Goal: Information Seeking & Learning: Learn about a topic

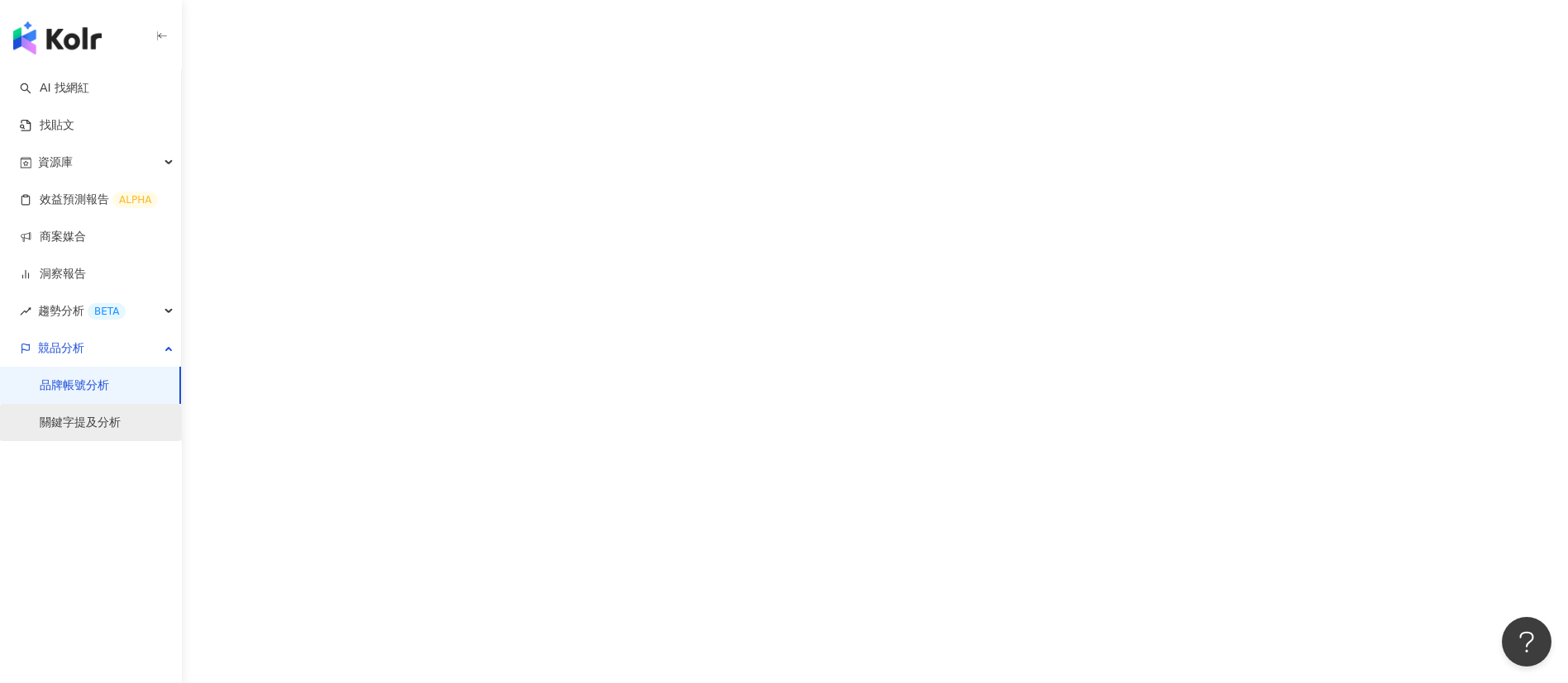
click at [101, 417] on link "關鍵字提及分析" at bounding box center [80, 423] width 81 height 17
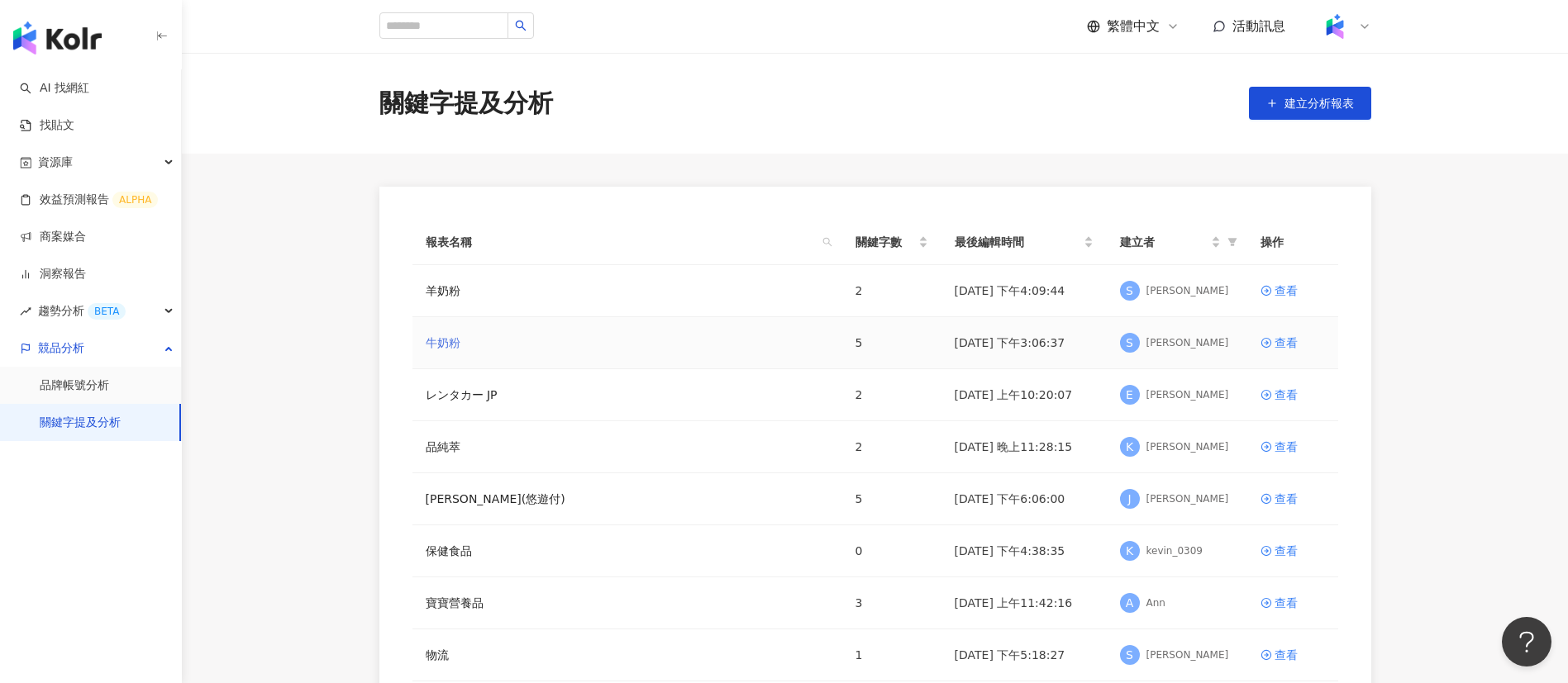
click at [437, 345] on link "牛奶粉" at bounding box center [443, 343] width 35 height 18
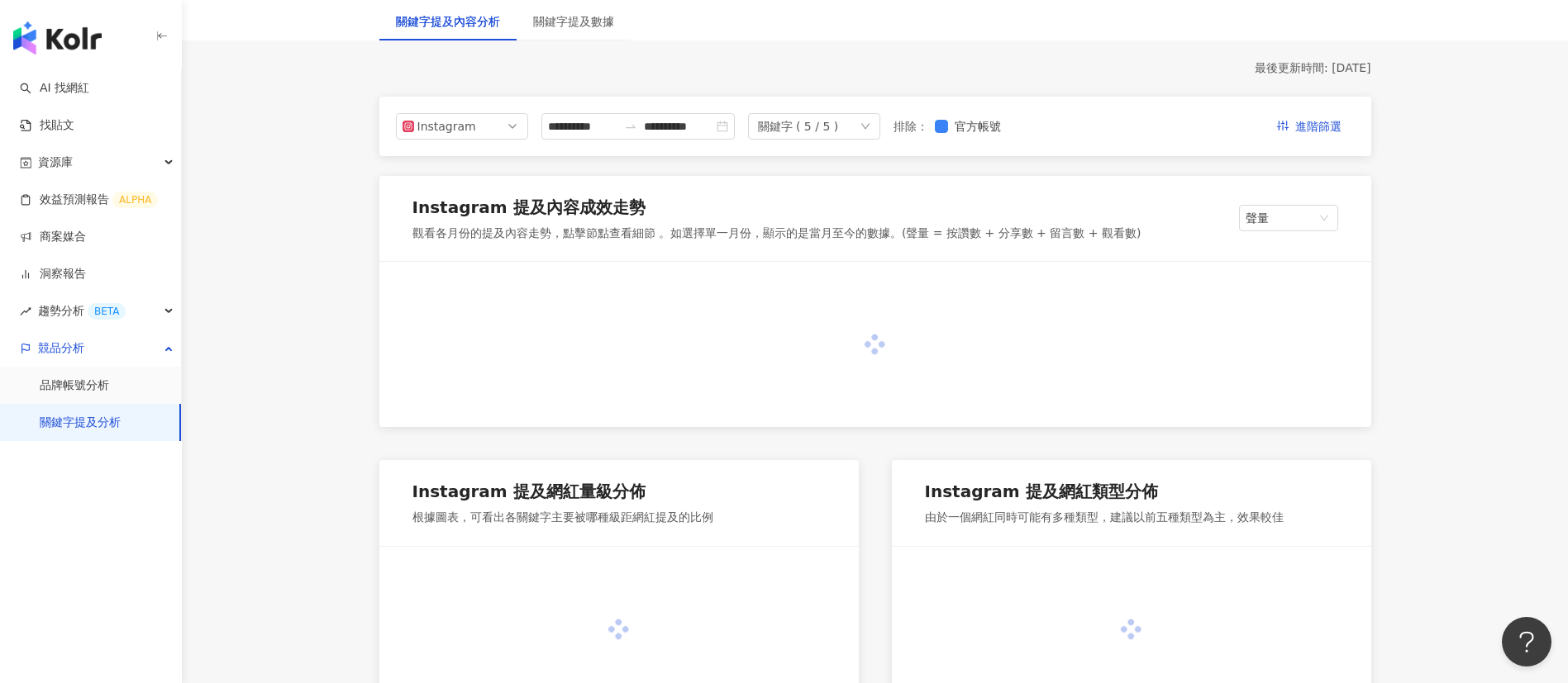
scroll to position [146, 0]
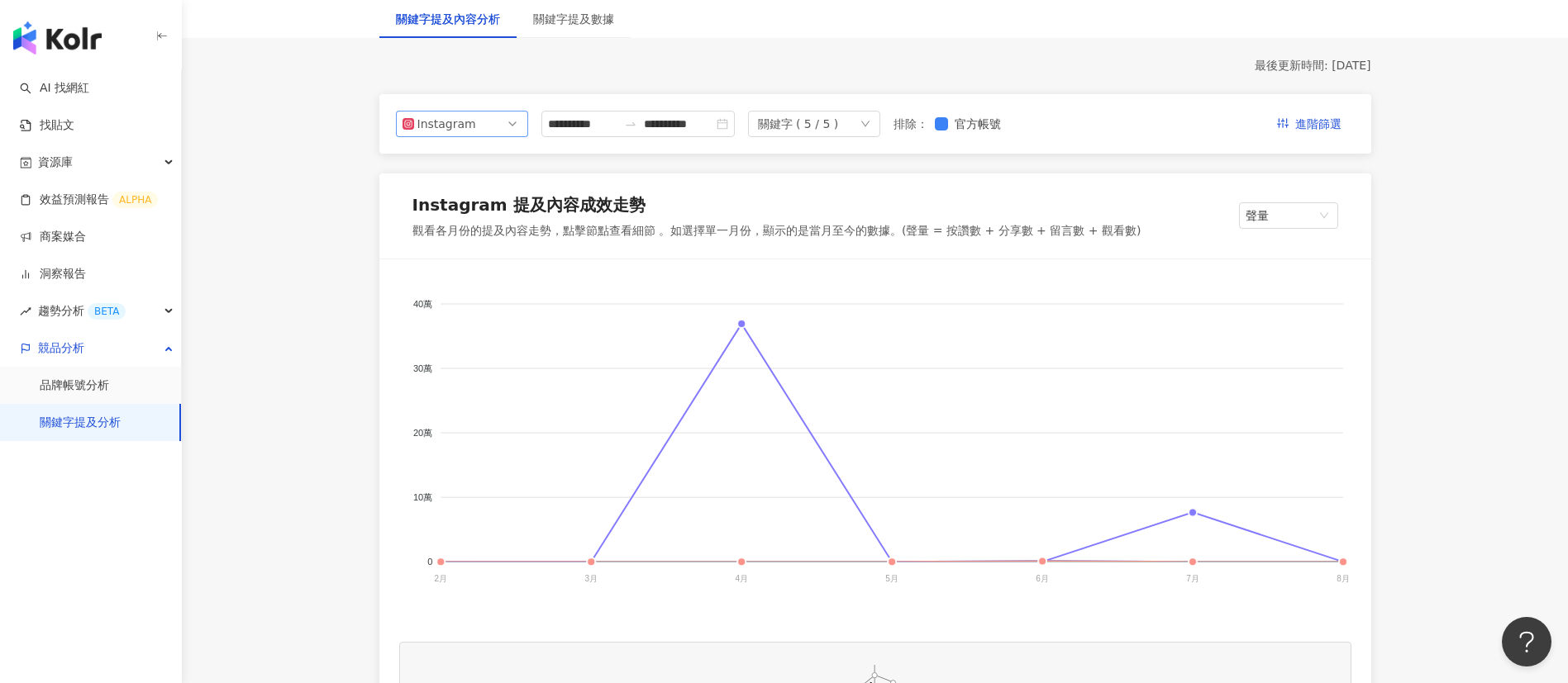
click at [485, 115] on span "Instagram" at bounding box center [462, 124] width 119 height 25
click at [466, 185] on div "Facebook" at bounding box center [451, 190] width 53 height 18
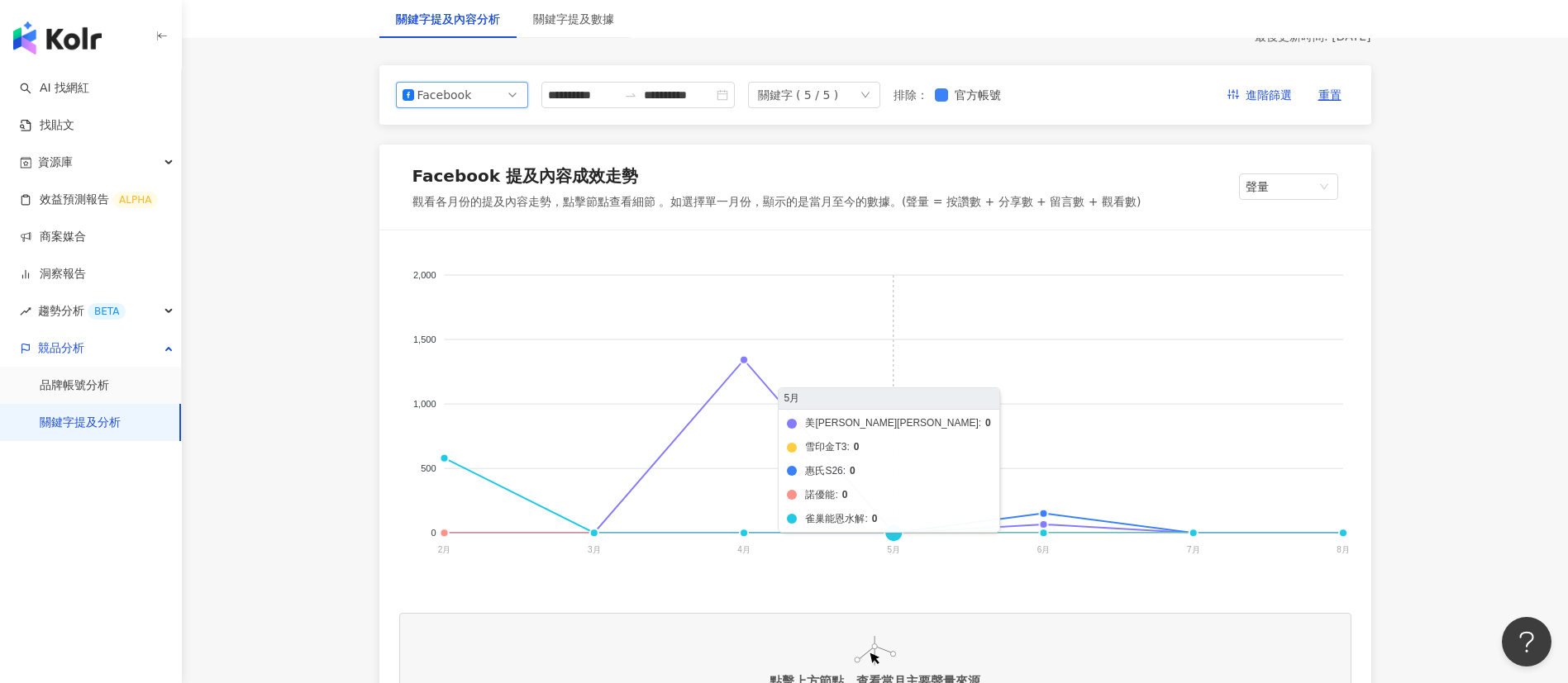
scroll to position [176, 0]
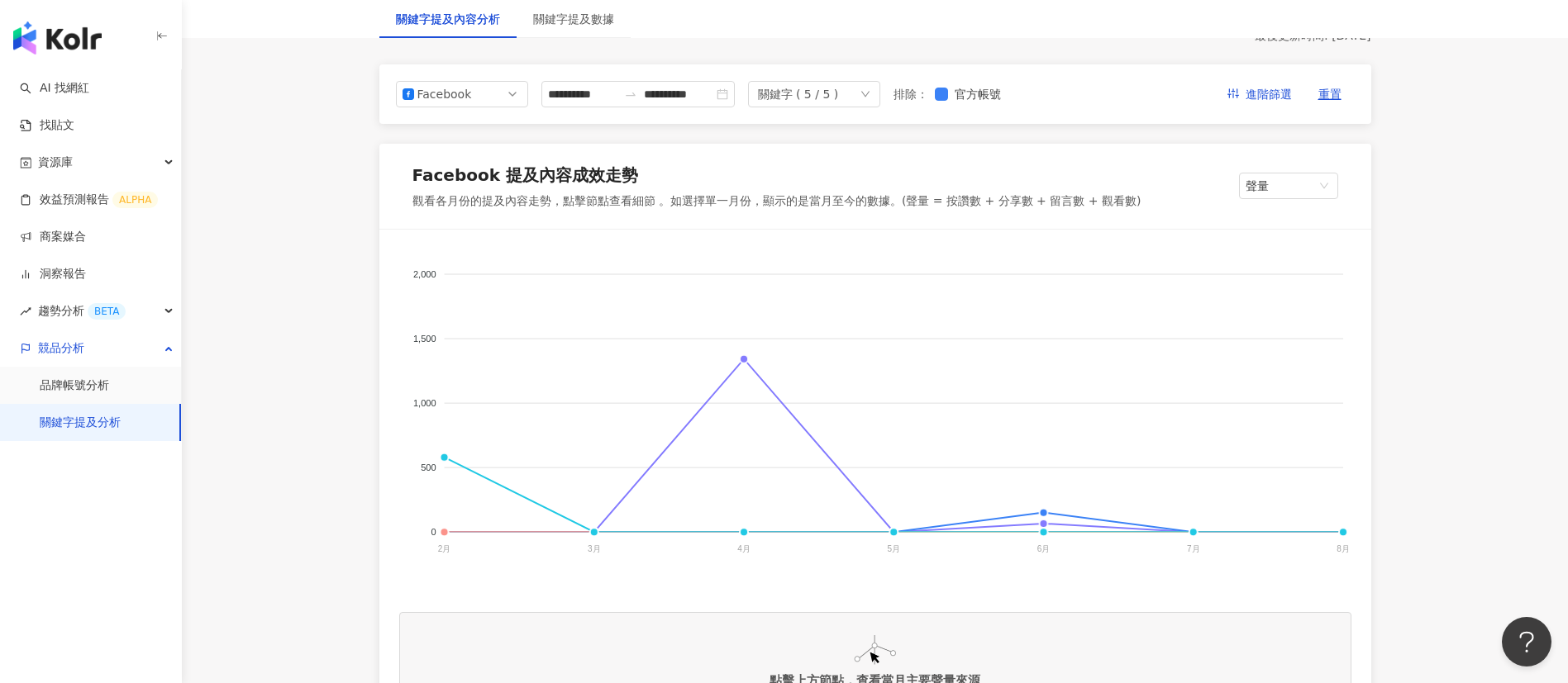
click at [1156, 577] on div "美[PERSON_NAME]純睿 雪印金T3 惠氏S26 諾優能 雀巢能恩水解" at bounding box center [875, 640] width 952 height 165
click at [583, 88] on input "**********" at bounding box center [582, 94] width 69 height 18
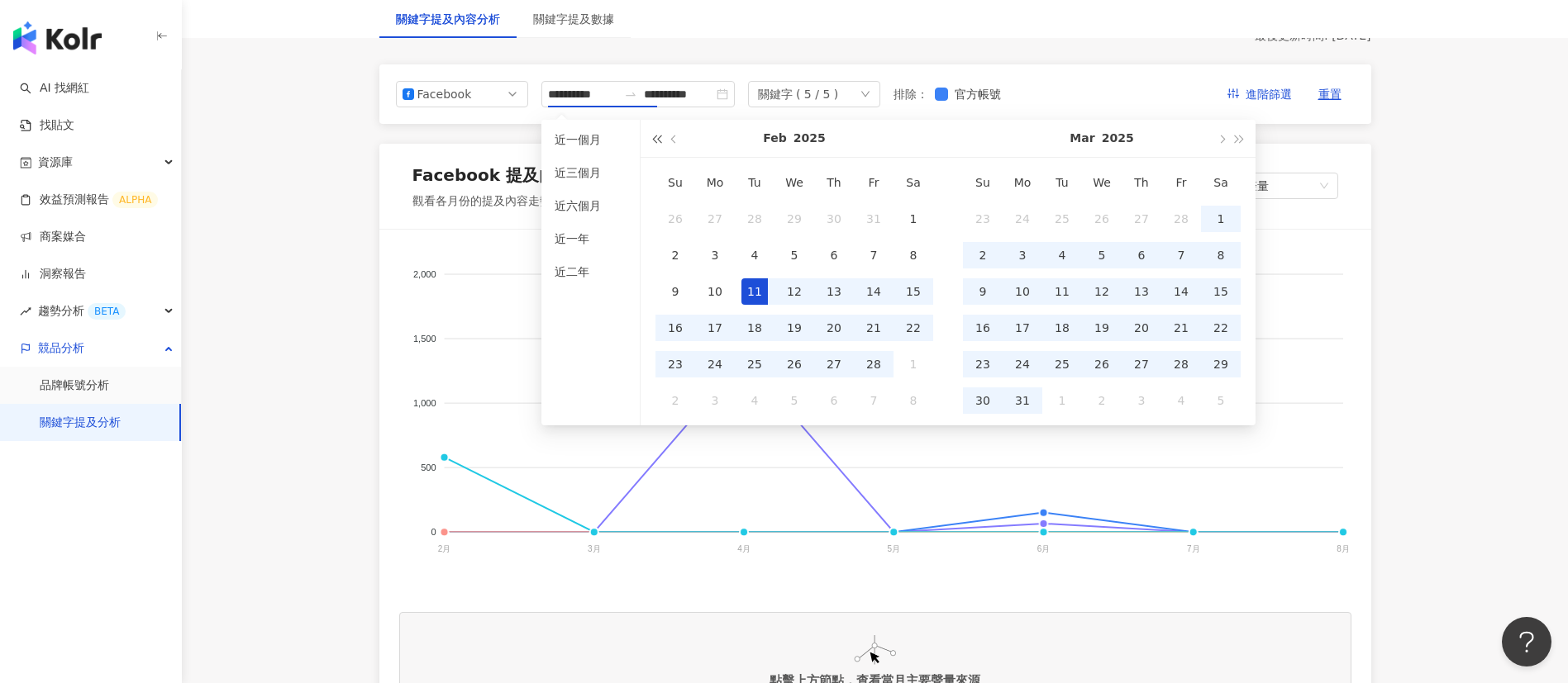
click at [653, 144] on button "button" at bounding box center [656, 138] width 18 height 38
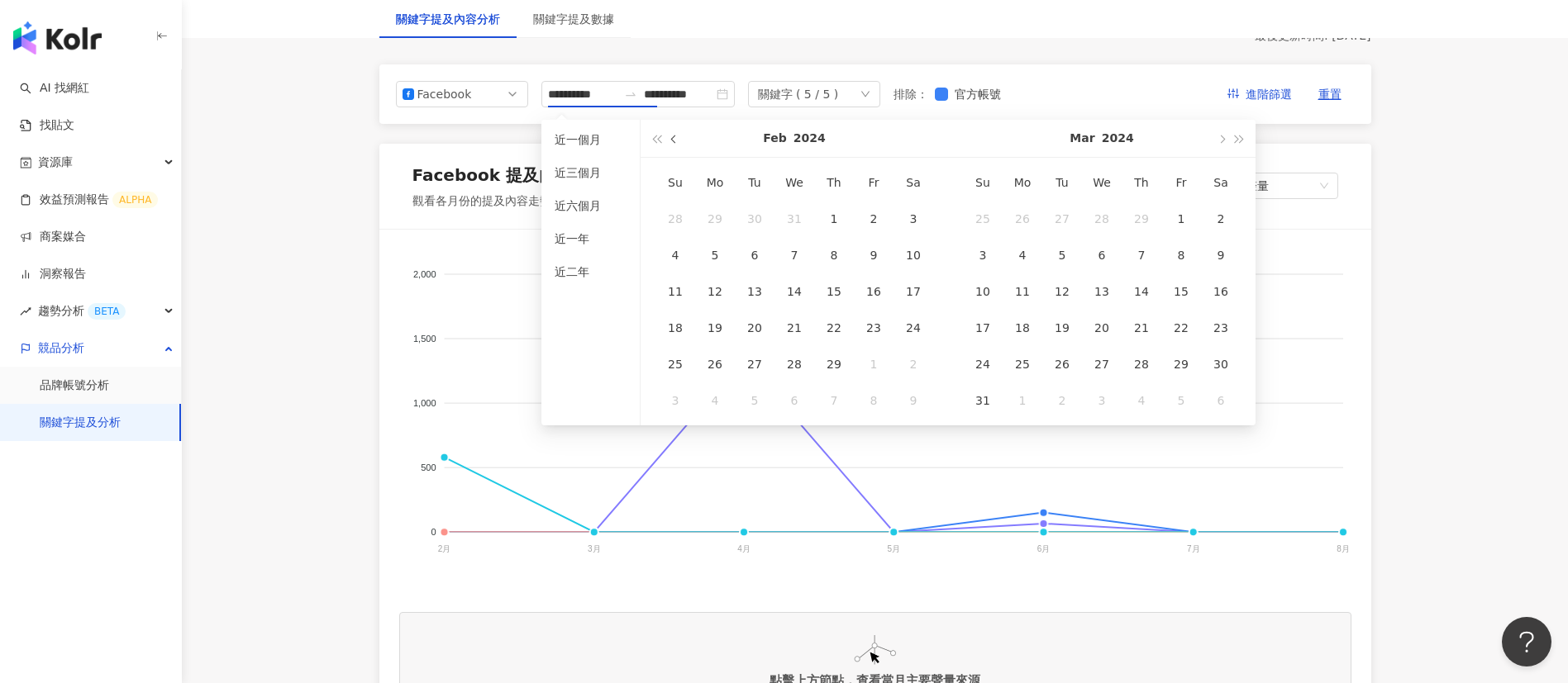
click at [672, 143] on button "button" at bounding box center [674, 138] width 18 height 38
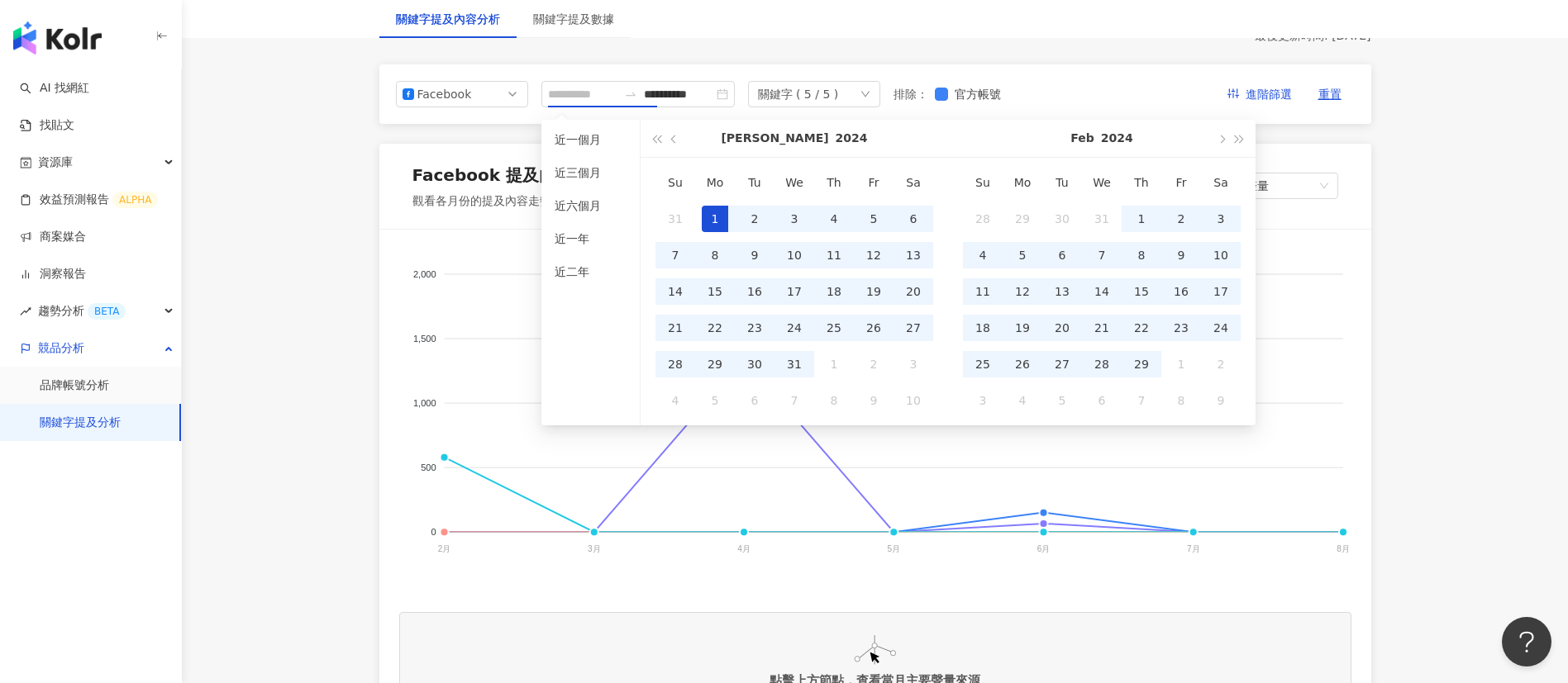
type input "**********"
click at [721, 214] on div "1" at bounding box center [715, 218] width 27 height 27
click at [1238, 144] on button "button" at bounding box center [1240, 138] width 18 height 38
click at [1238, 143] on button "button" at bounding box center [1240, 138] width 18 height 38
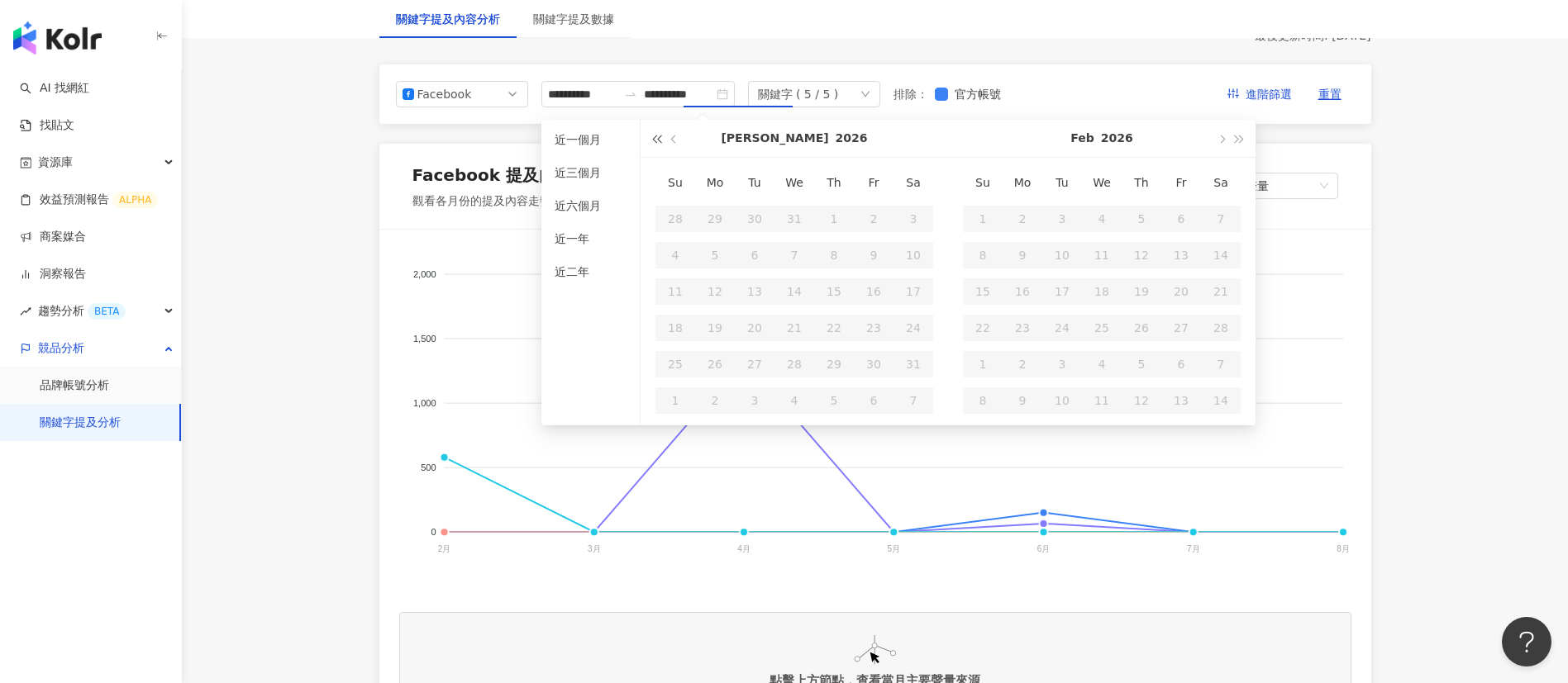
click at [653, 135] on button "button" at bounding box center [656, 138] width 18 height 38
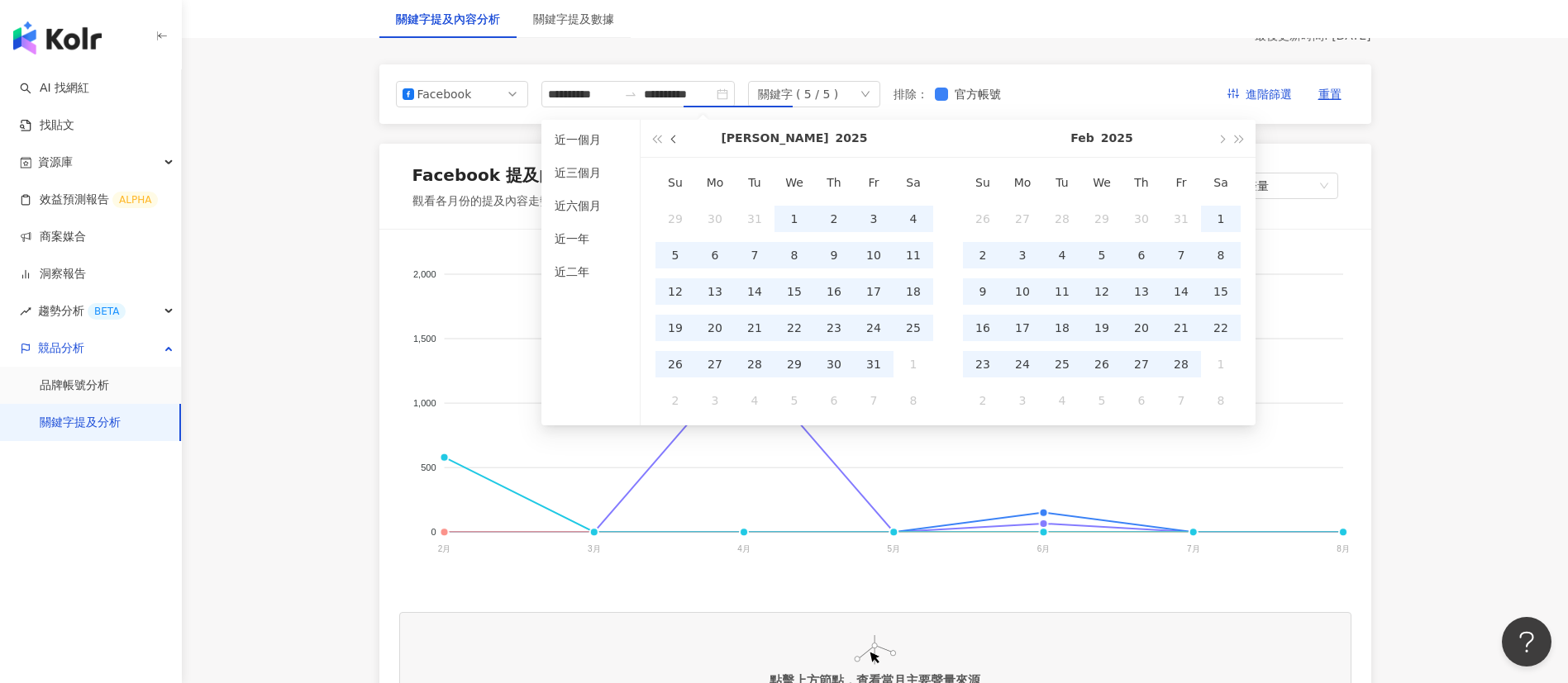
click at [678, 138] on span "button" at bounding box center [675, 138] width 8 height 8
click at [1179, 362] on div "31" at bounding box center [1180, 364] width 27 height 27
type input "**********"
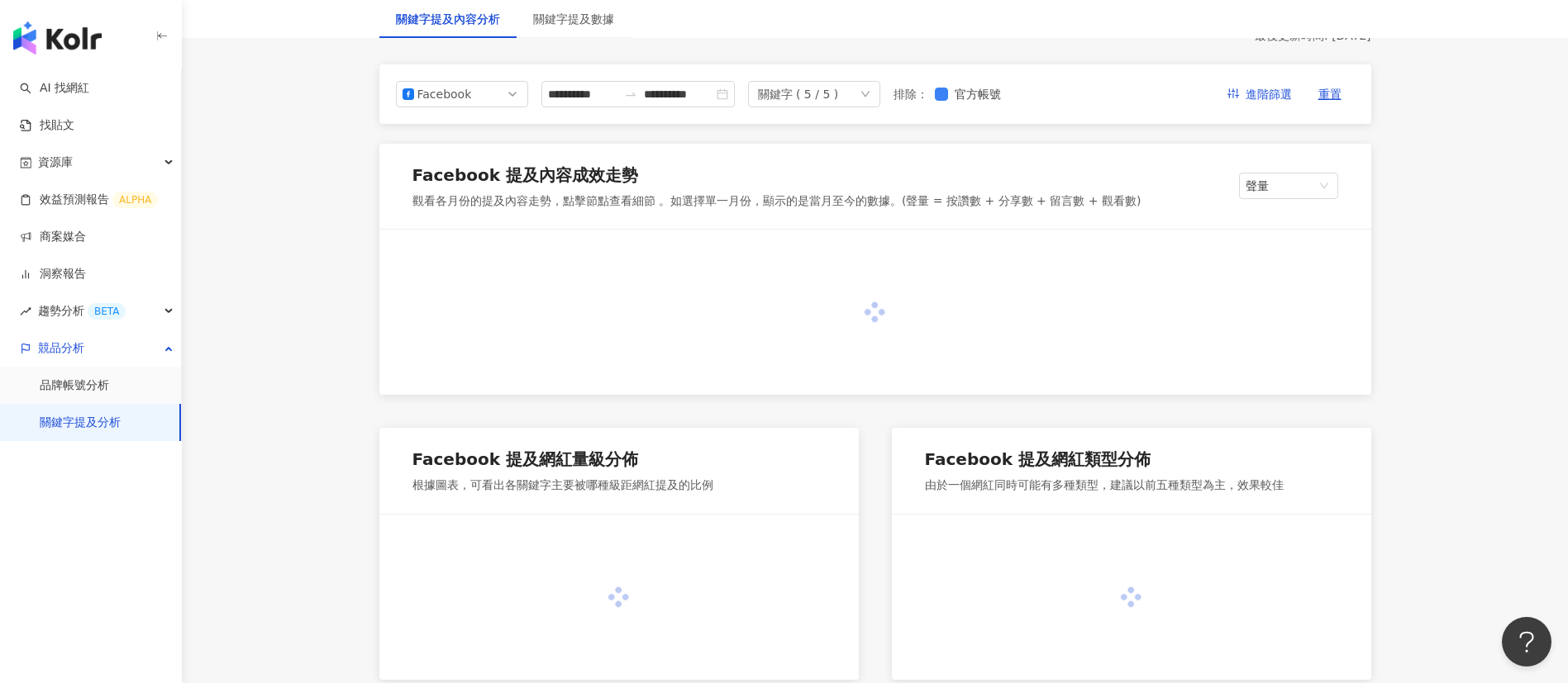
type input "**********"
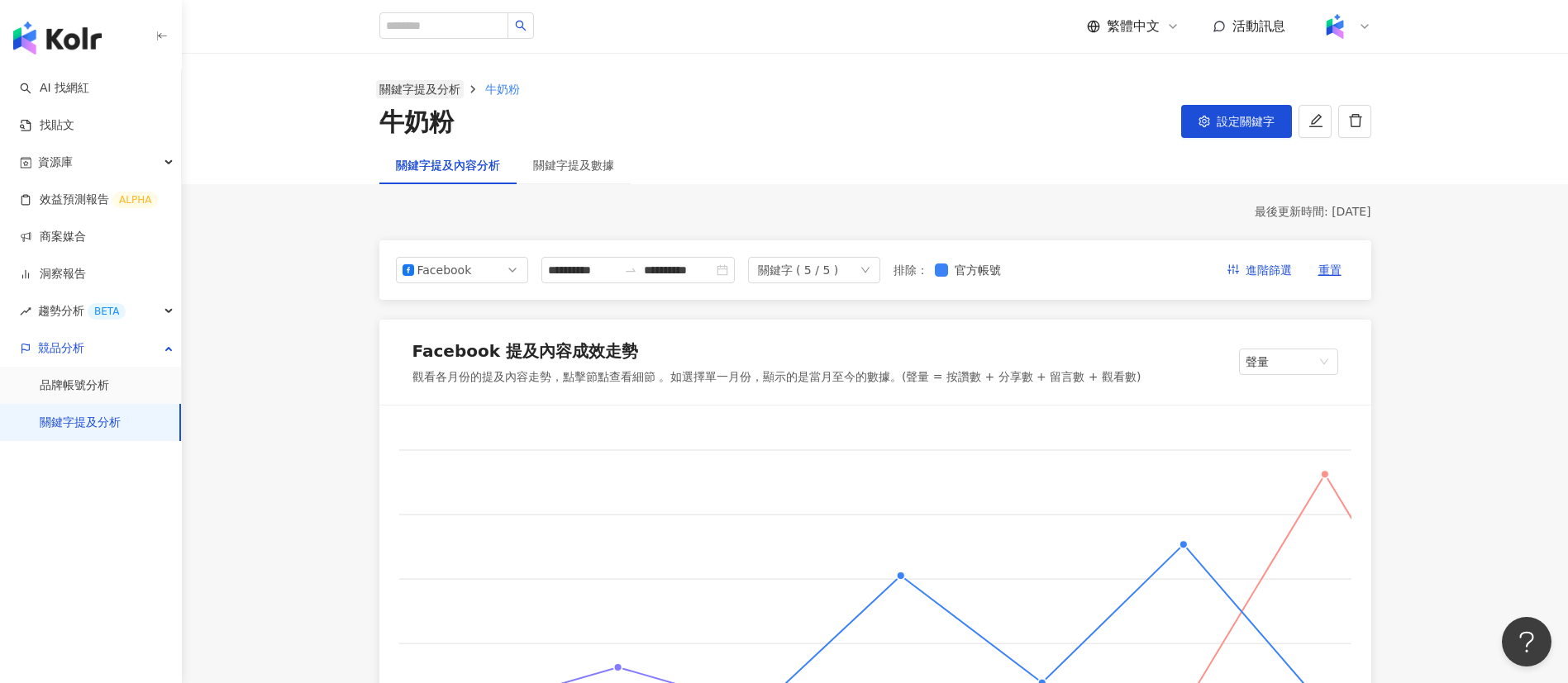
click at [430, 91] on link "關鍵字提及分析" at bounding box center [419, 89] width 88 height 18
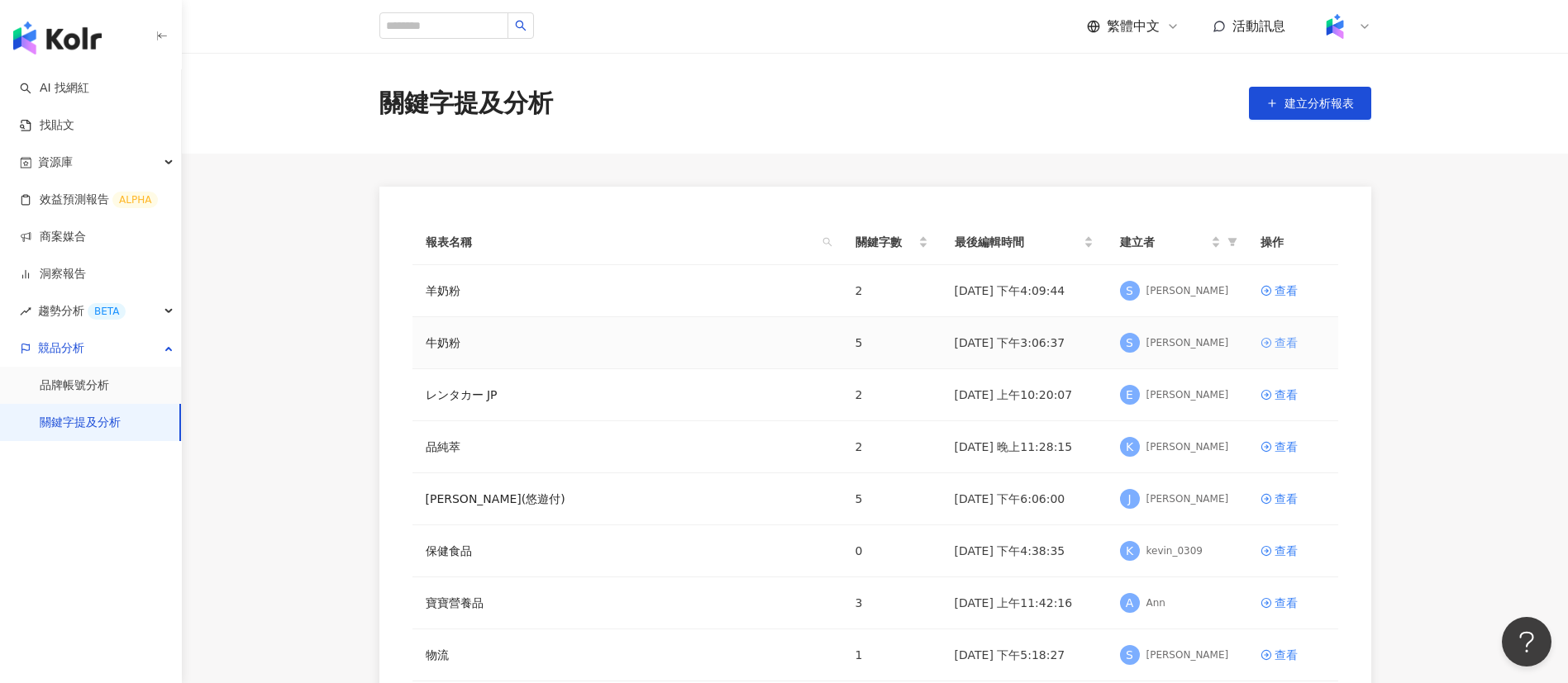
click at [1274, 343] on div "查看" at bounding box center [1285, 343] width 23 height 18
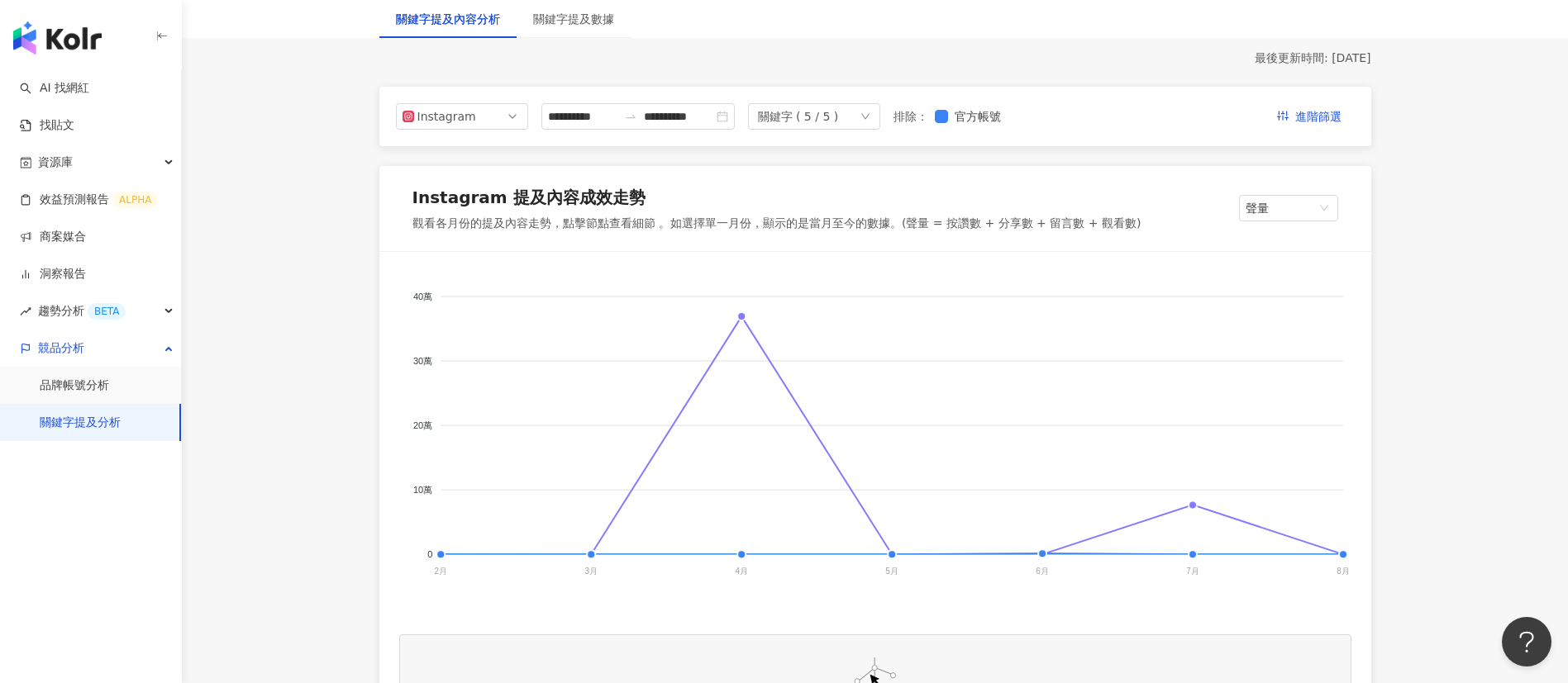
scroll to position [164, 0]
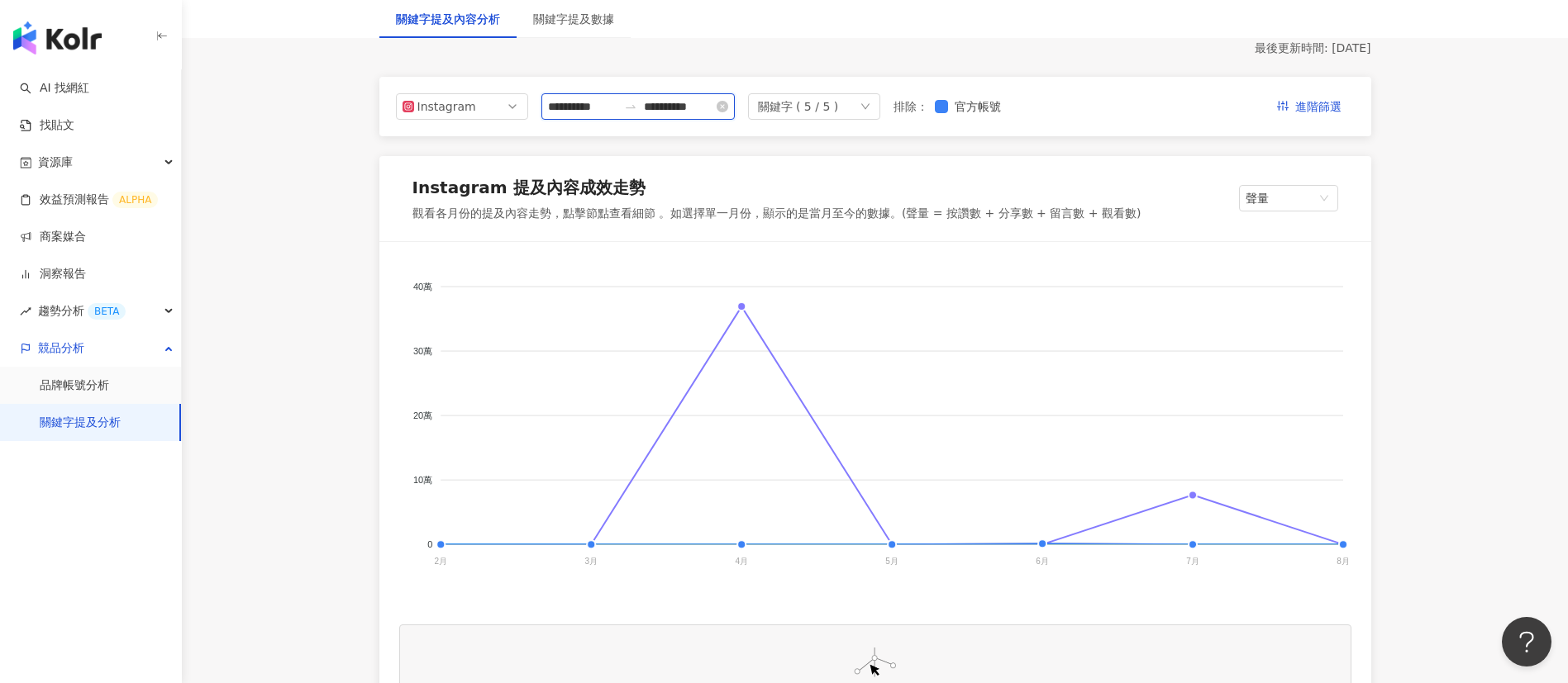
click at [604, 115] on input "**********" at bounding box center [582, 107] width 69 height 18
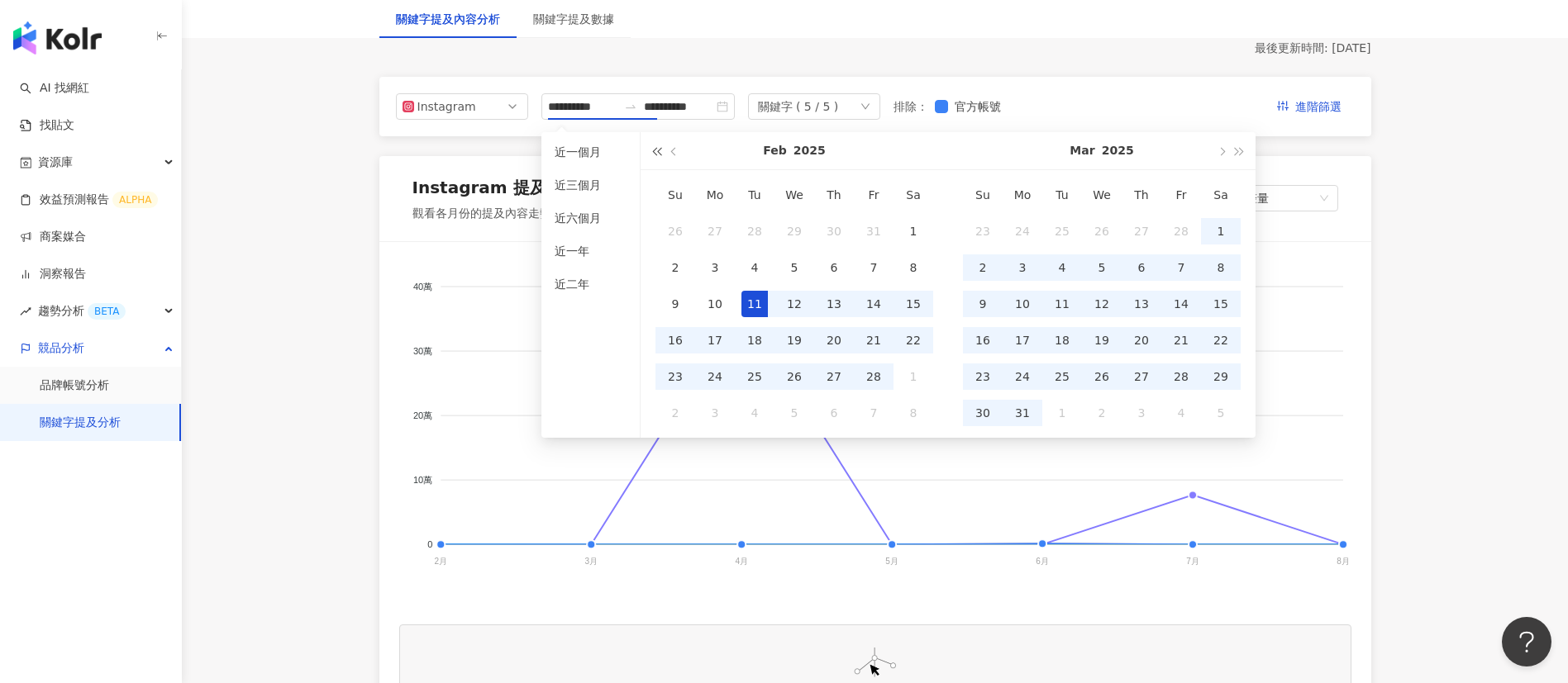
click at [657, 158] on button "button" at bounding box center [656, 151] width 18 height 38
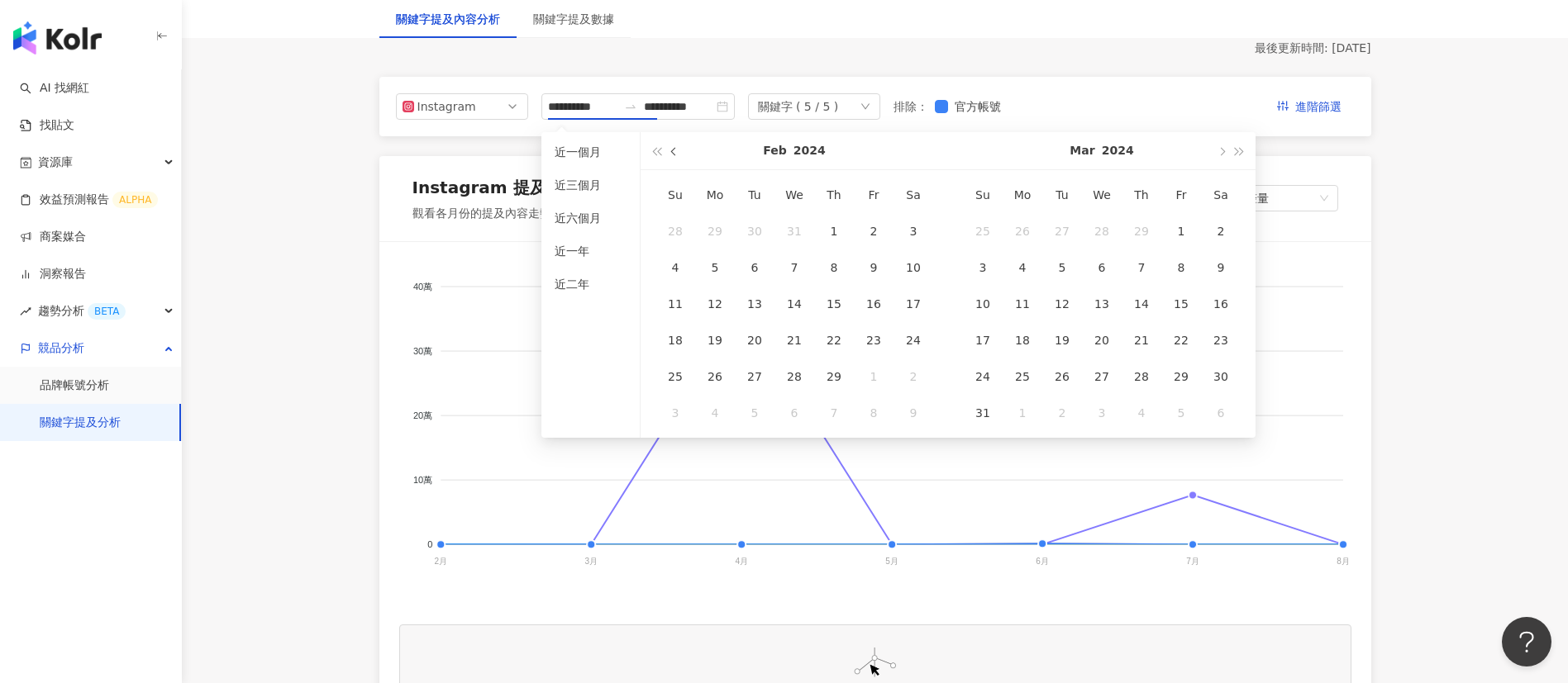
click at [672, 154] on button "button" at bounding box center [674, 151] width 18 height 38
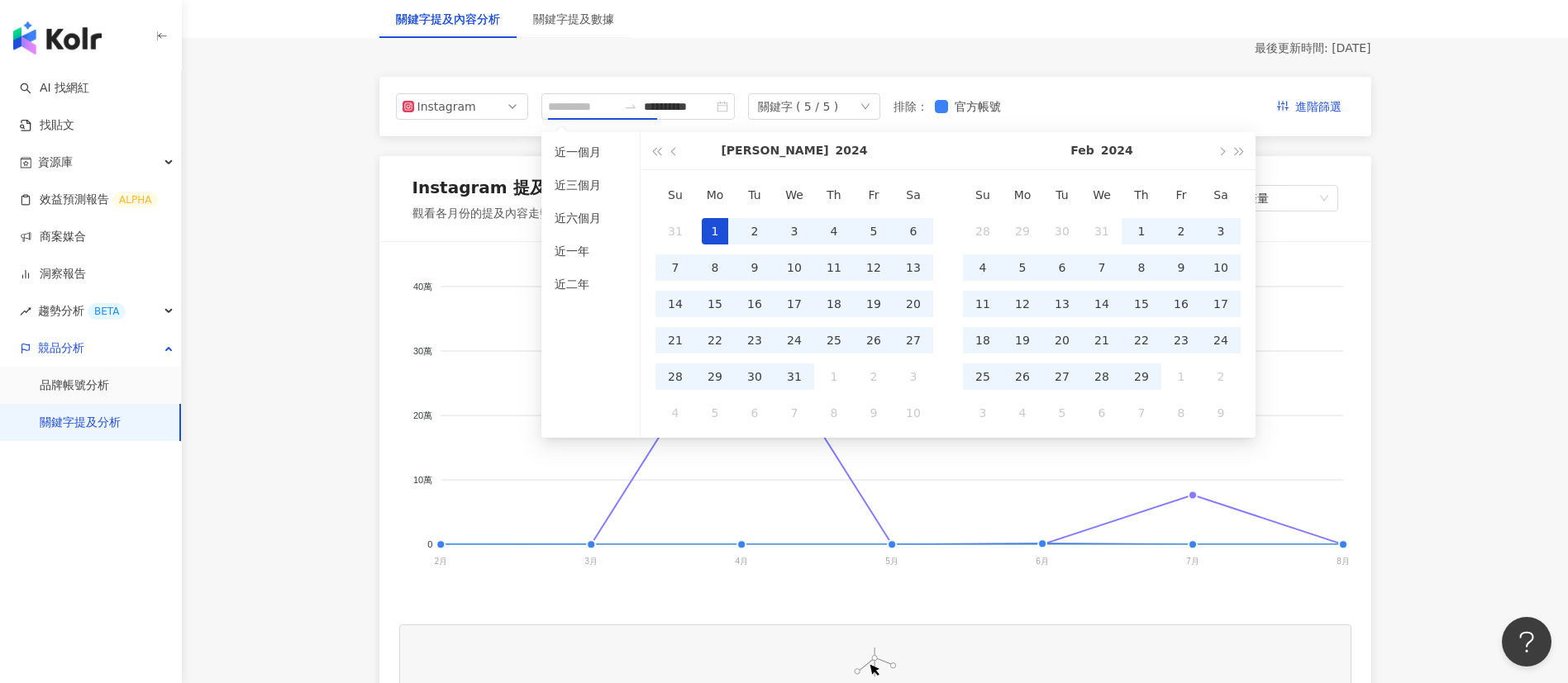
click at [712, 229] on div "1" at bounding box center [715, 231] width 27 height 27
click at [1243, 157] on button "button" at bounding box center [1240, 151] width 18 height 38
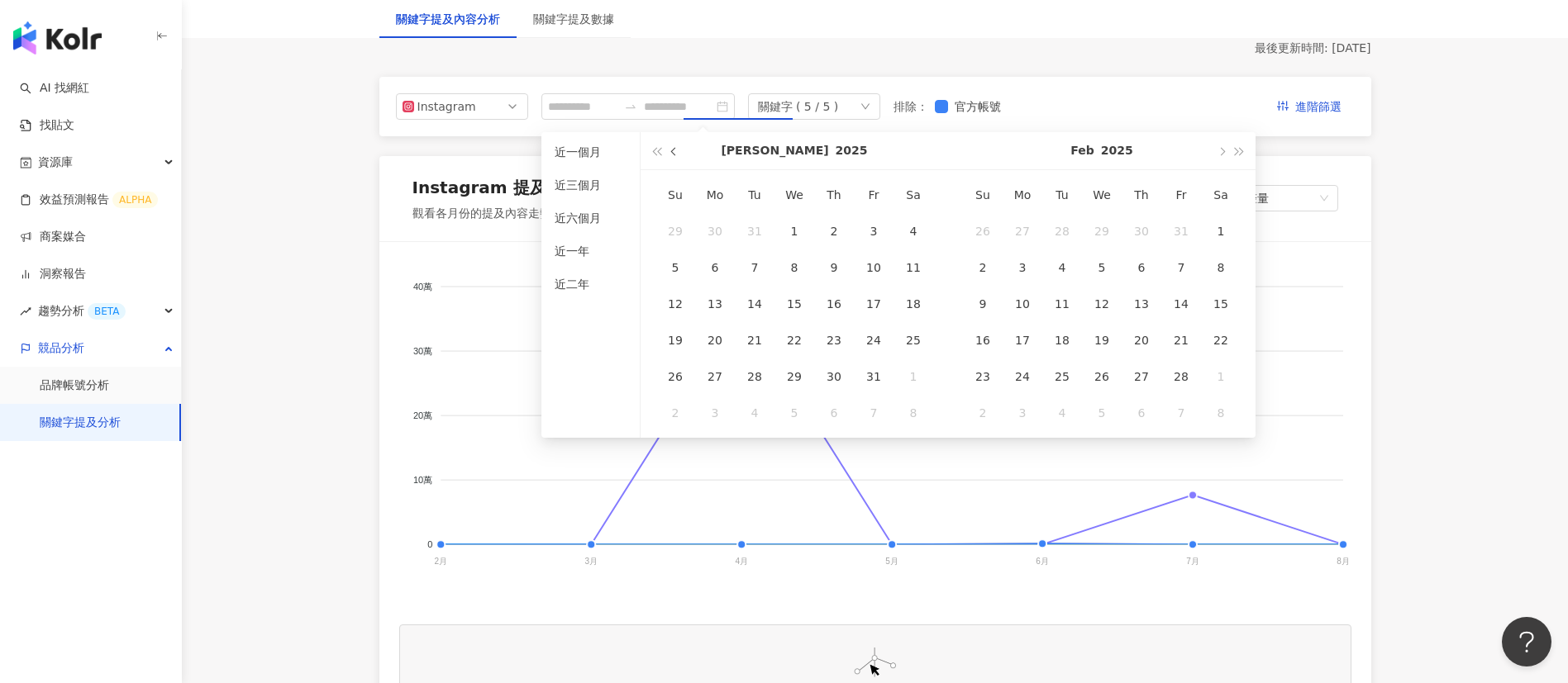
type input "**********"
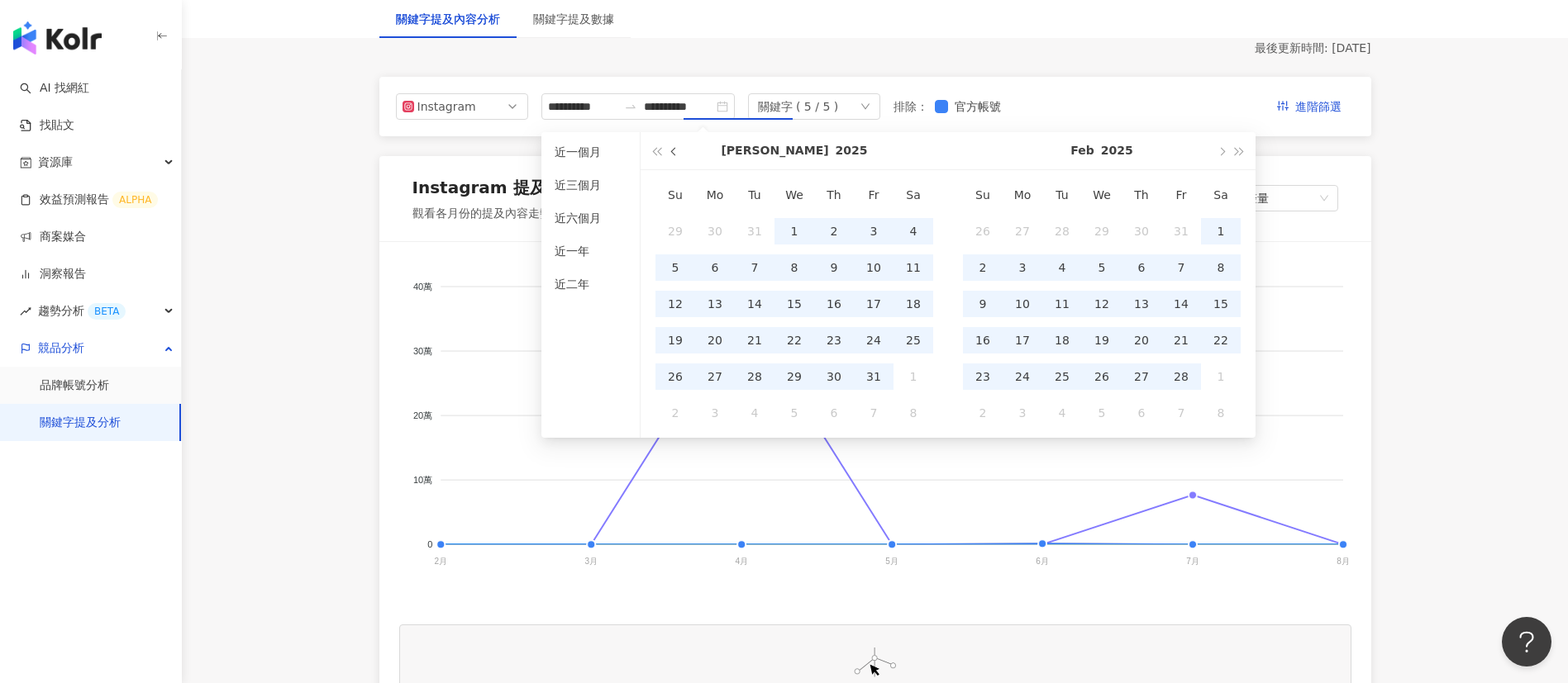
click at [673, 153] on span "button" at bounding box center [675, 151] width 8 height 8
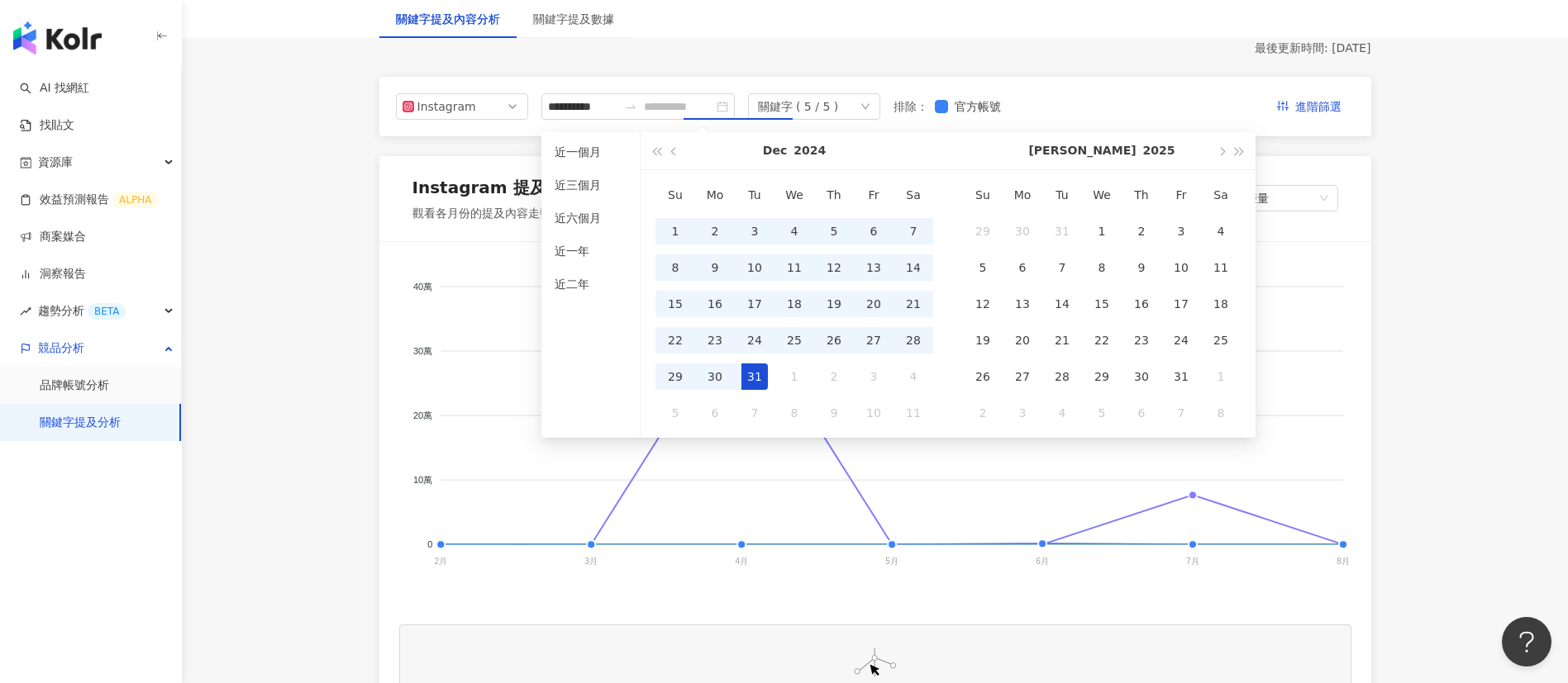
click at [759, 375] on div "31" at bounding box center [754, 377] width 27 height 27
type input "**********"
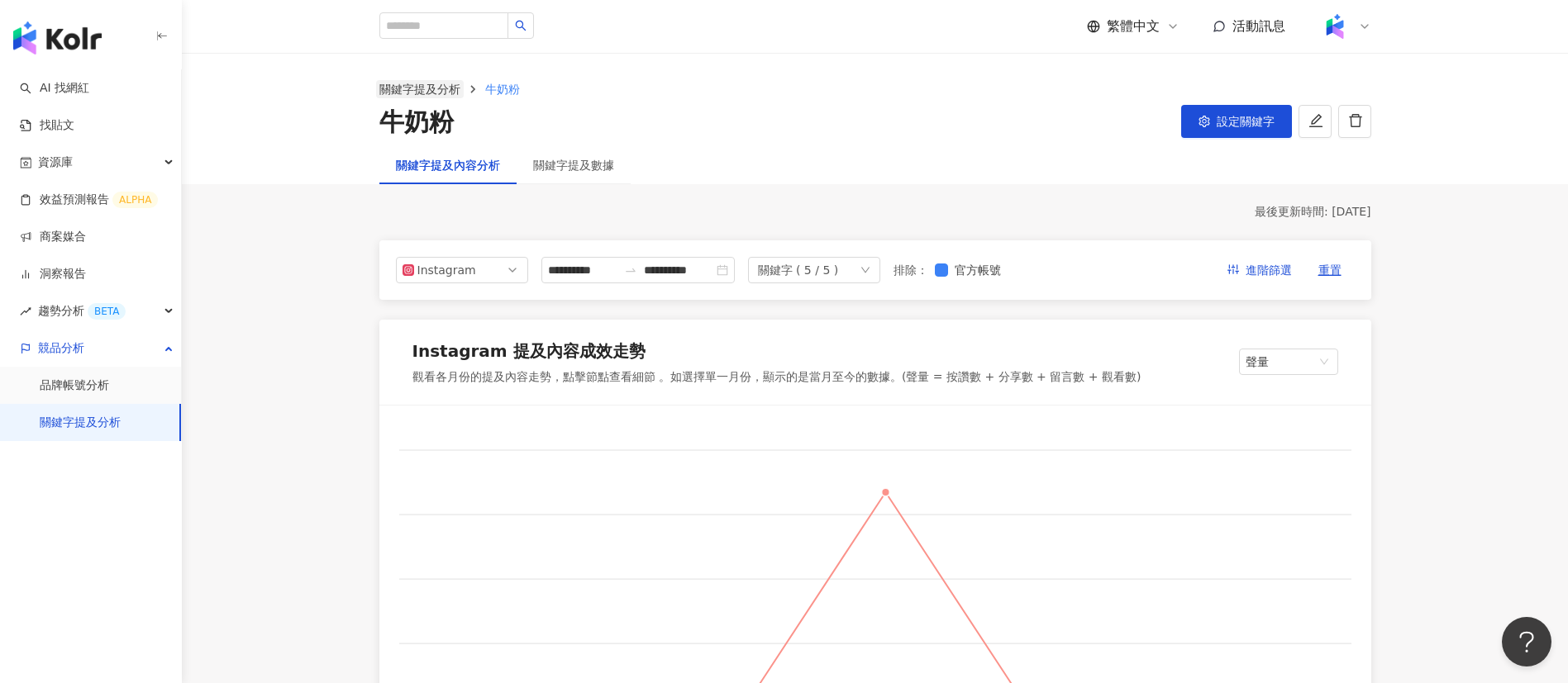
click at [432, 93] on link "關鍵字提及分析" at bounding box center [419, 89] width 88 height 18
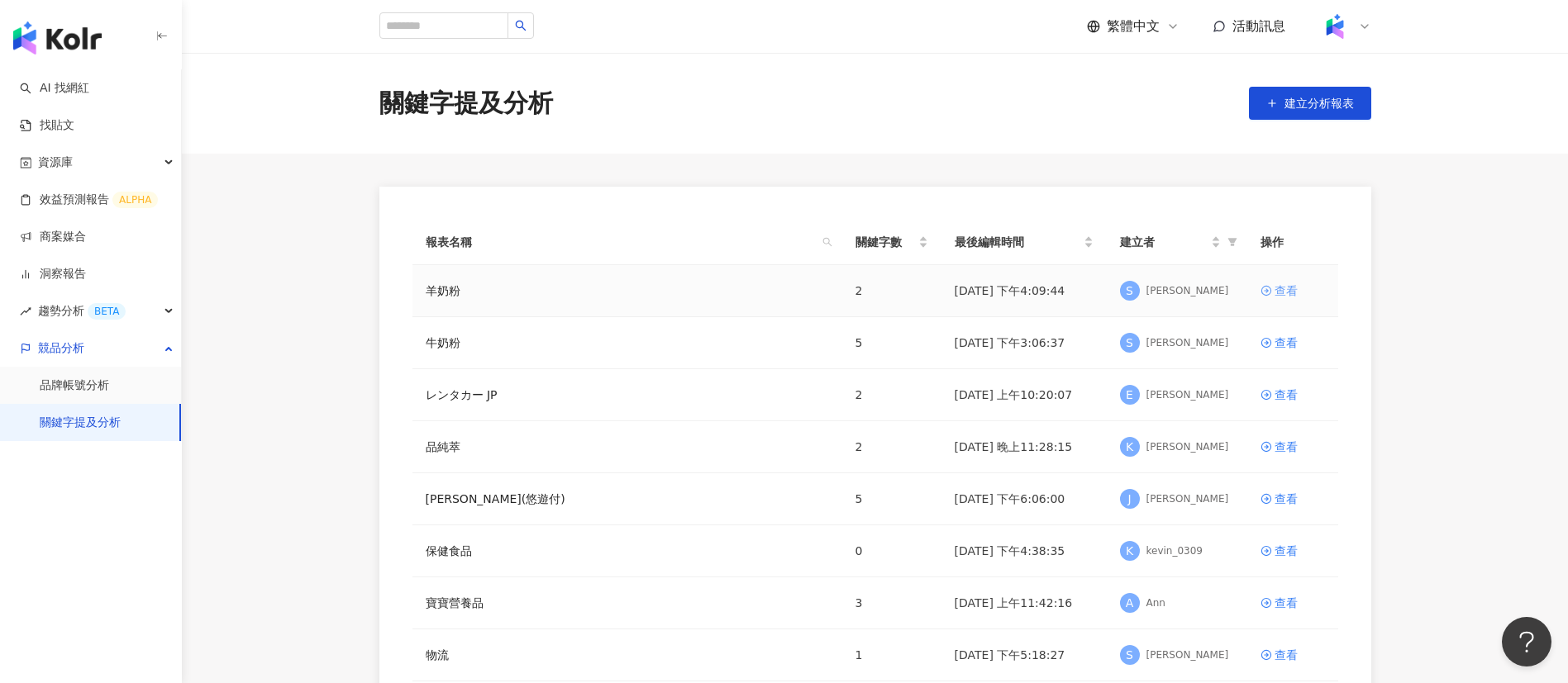
click at [1293, 293] on div "查看" at bounding box center [1285, 291] width 23 height 18
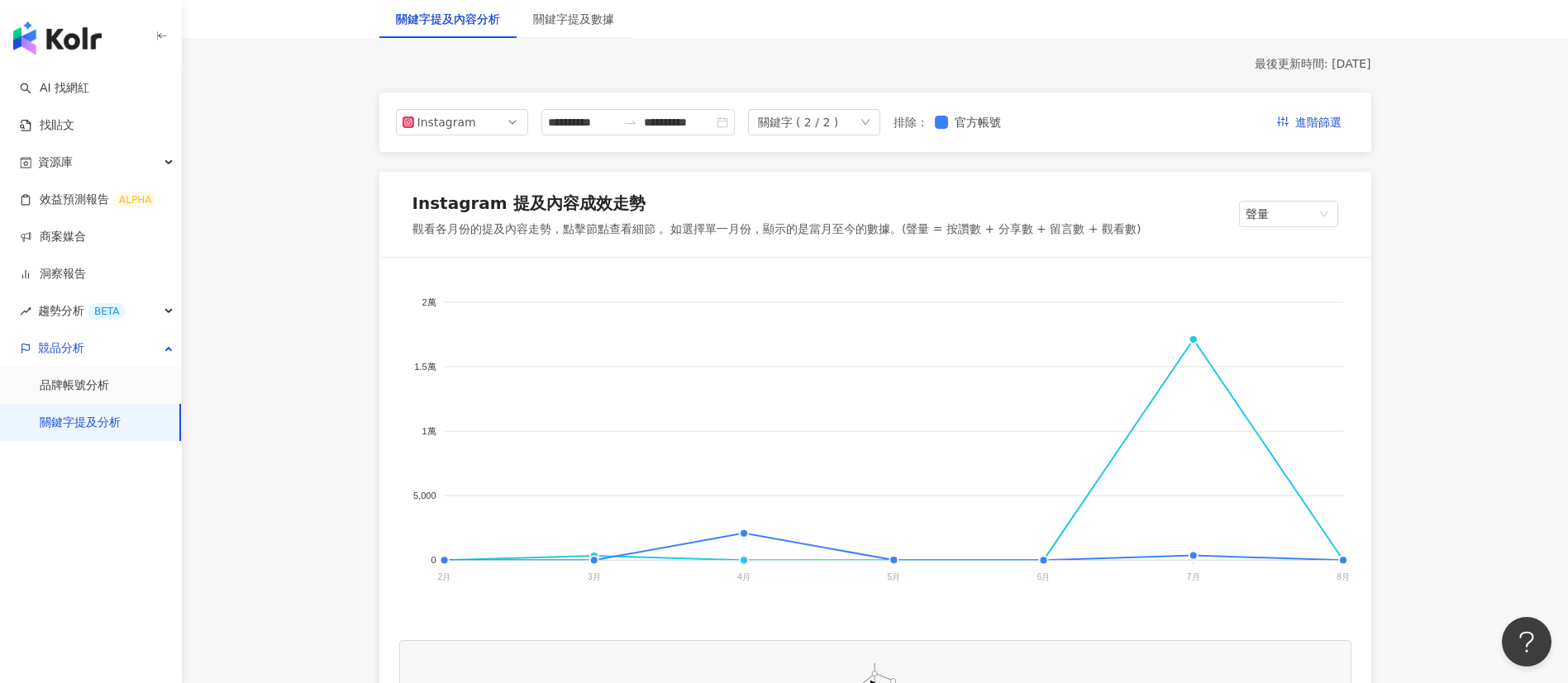
scroll to position [146, 0]
click at [588, 124] on input "**********" at bounding box center [582, 124] width 69 height 18
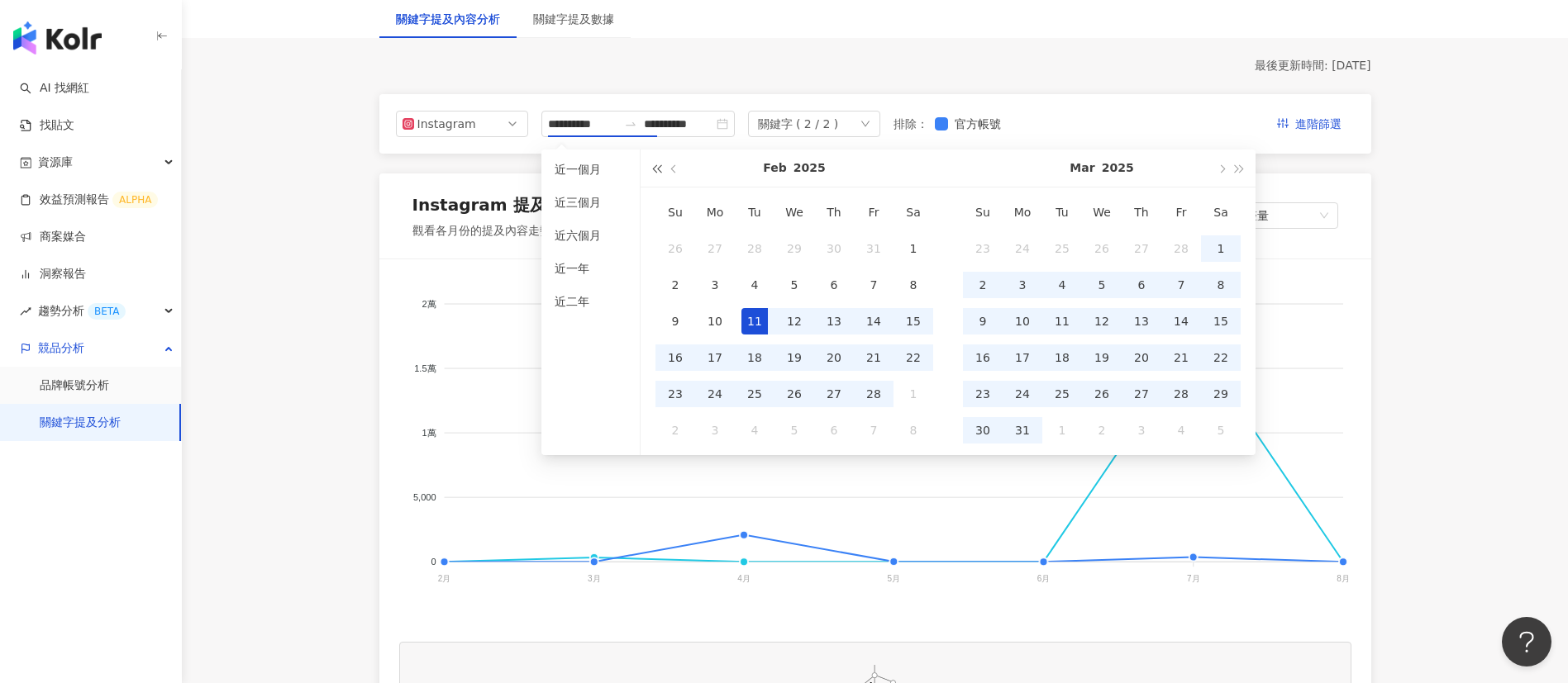
click at [654, 169] on span "button" at bounding box center [656, 168] width 8 height 8
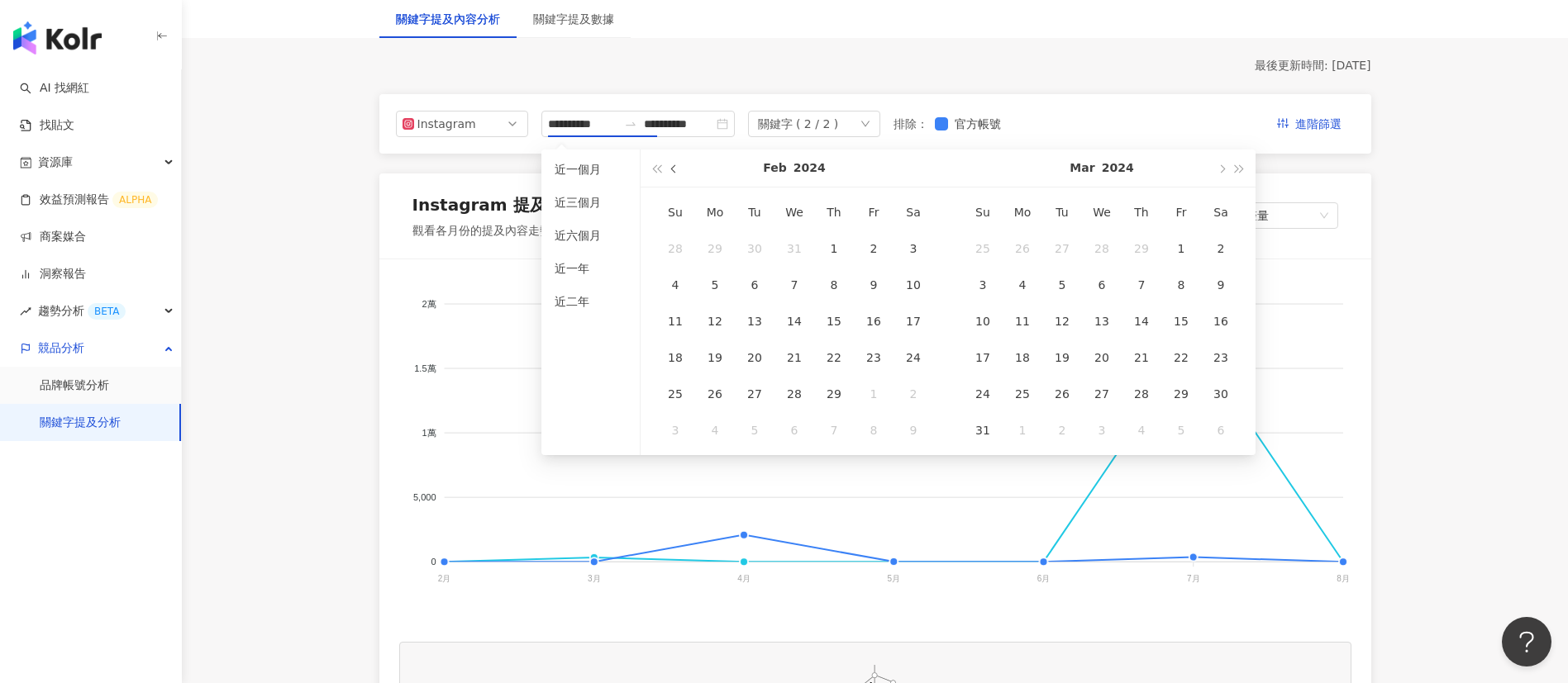
click at [673, 171] on span "button" at bounding box center [675, 168] width 8 height 8
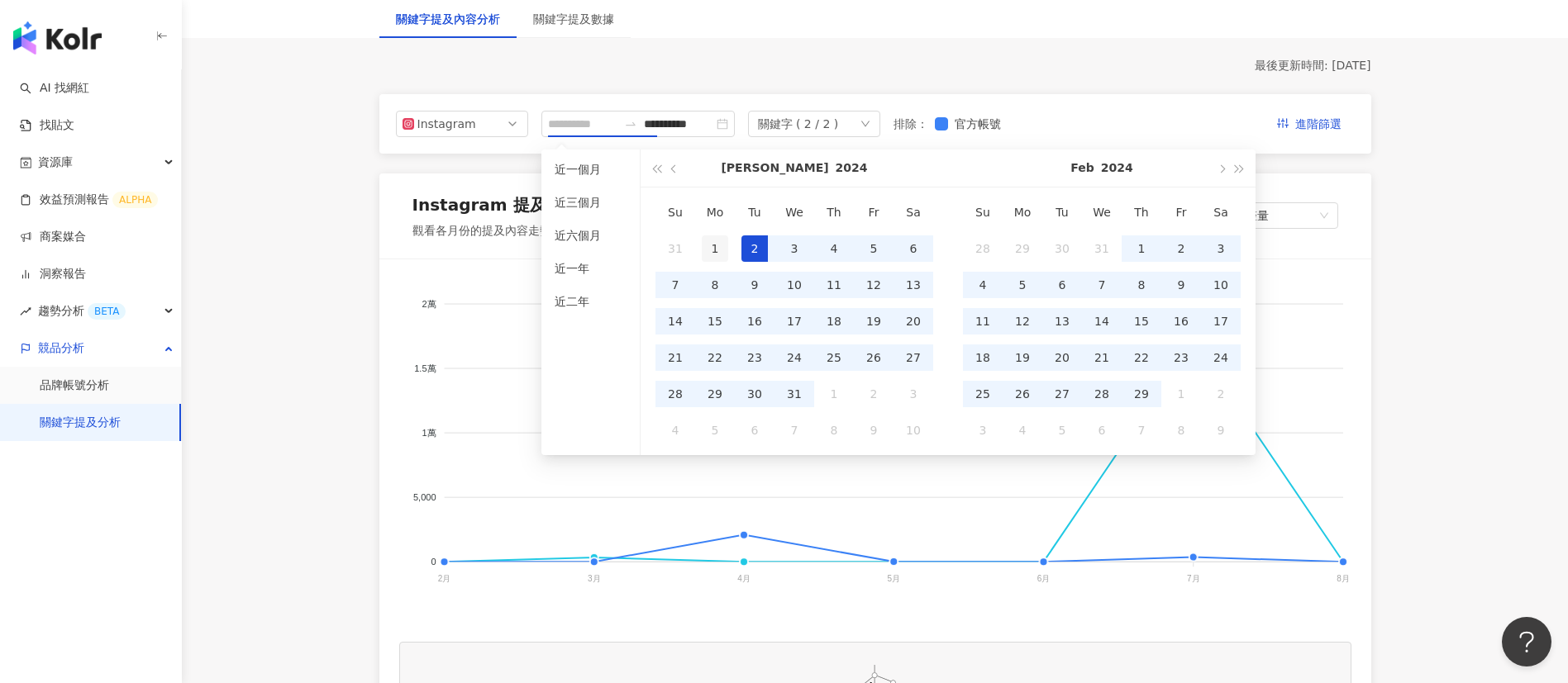
type input "**********"
click at [713, 242] on div "1" at bounding box center [715, 248] width 27 height 27
click at [1238, 167] on span "button" at bounding box center [1240, 168] width 8 height 8
click at [670, 165] on button "button" at bounding box center [674, 168] width 18 height 38
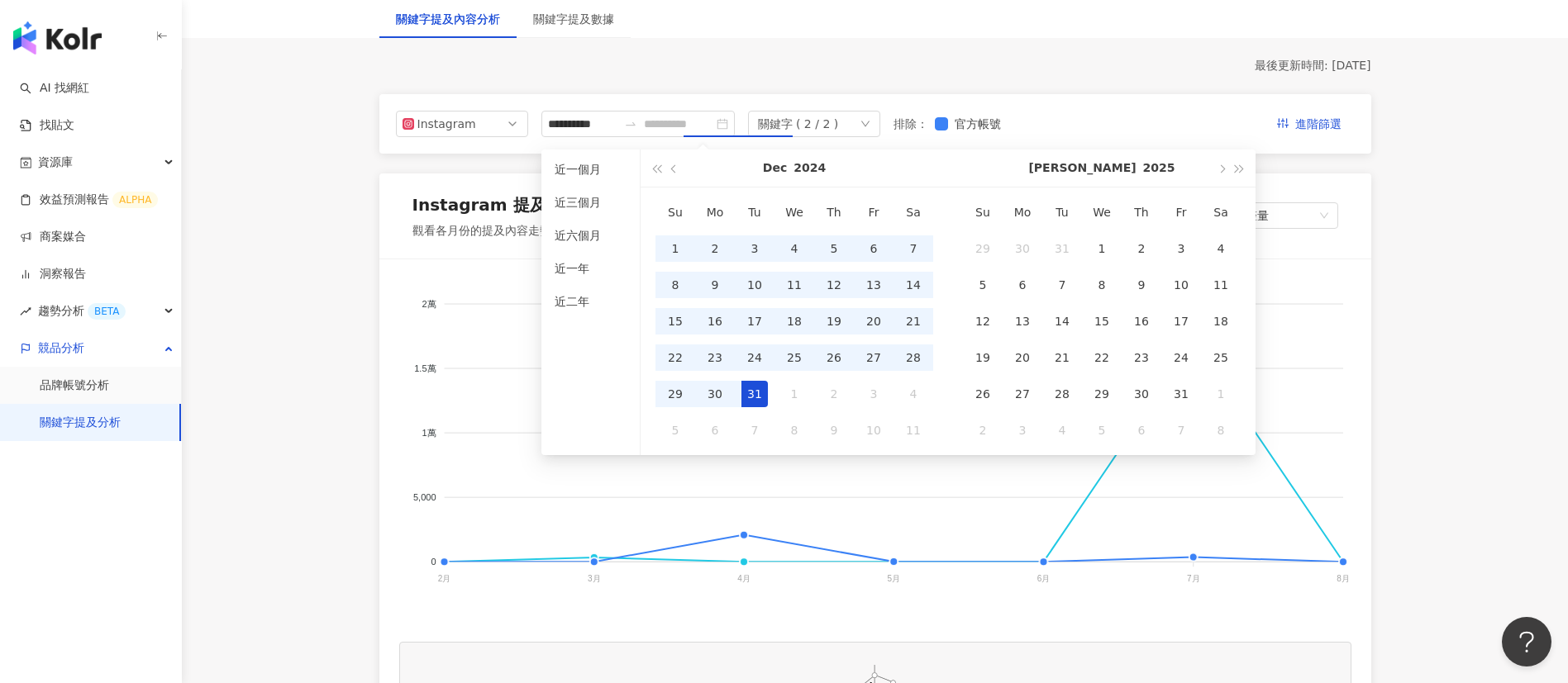
click at [751, 397] on div "31" at bounding box center [754, 393] width 27 height 27
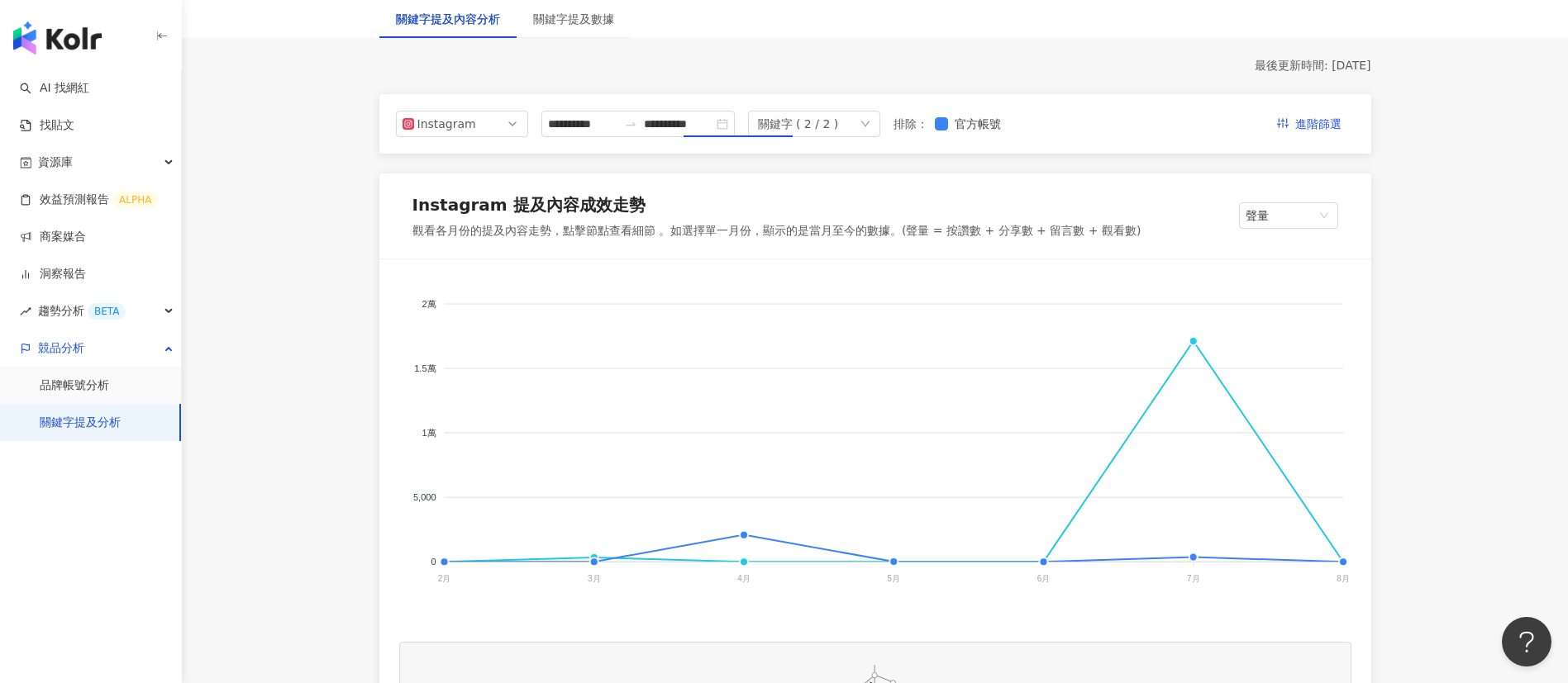
type input "**********"
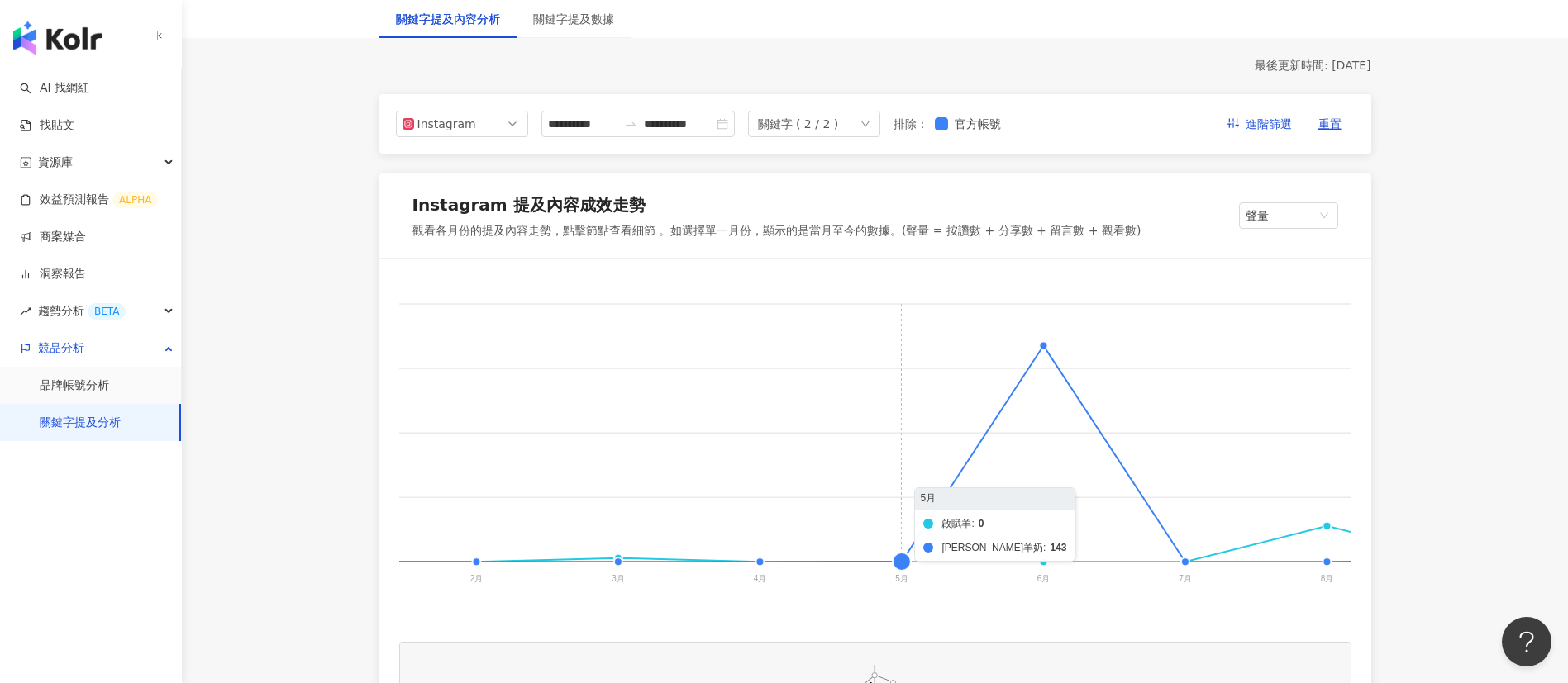
scroll to position [0, 260]
click at [483, 128] on span "Instagram" at bounding box center [462, 124] width 119 height 25
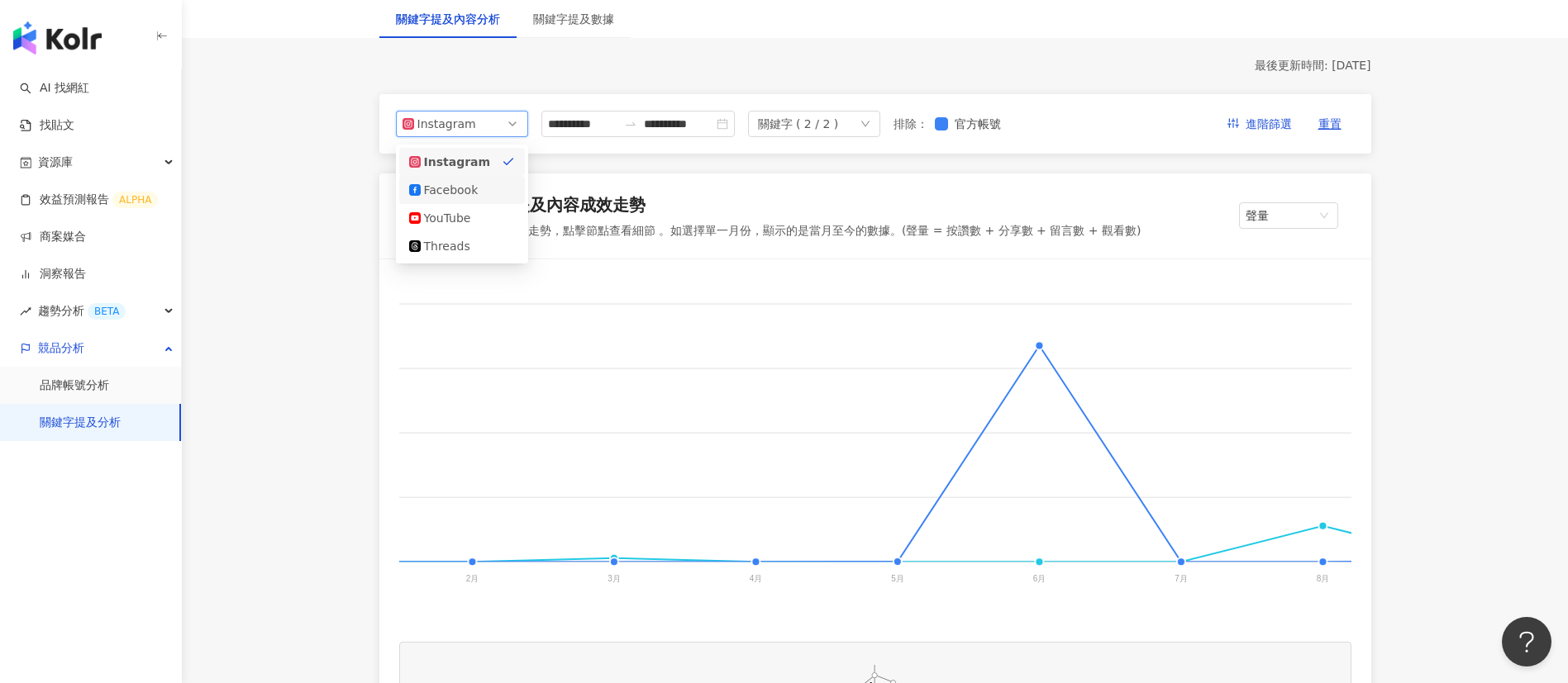
click at [446, 192] on div "Facebook" at bounding box center [451, 190] width 53 height 18
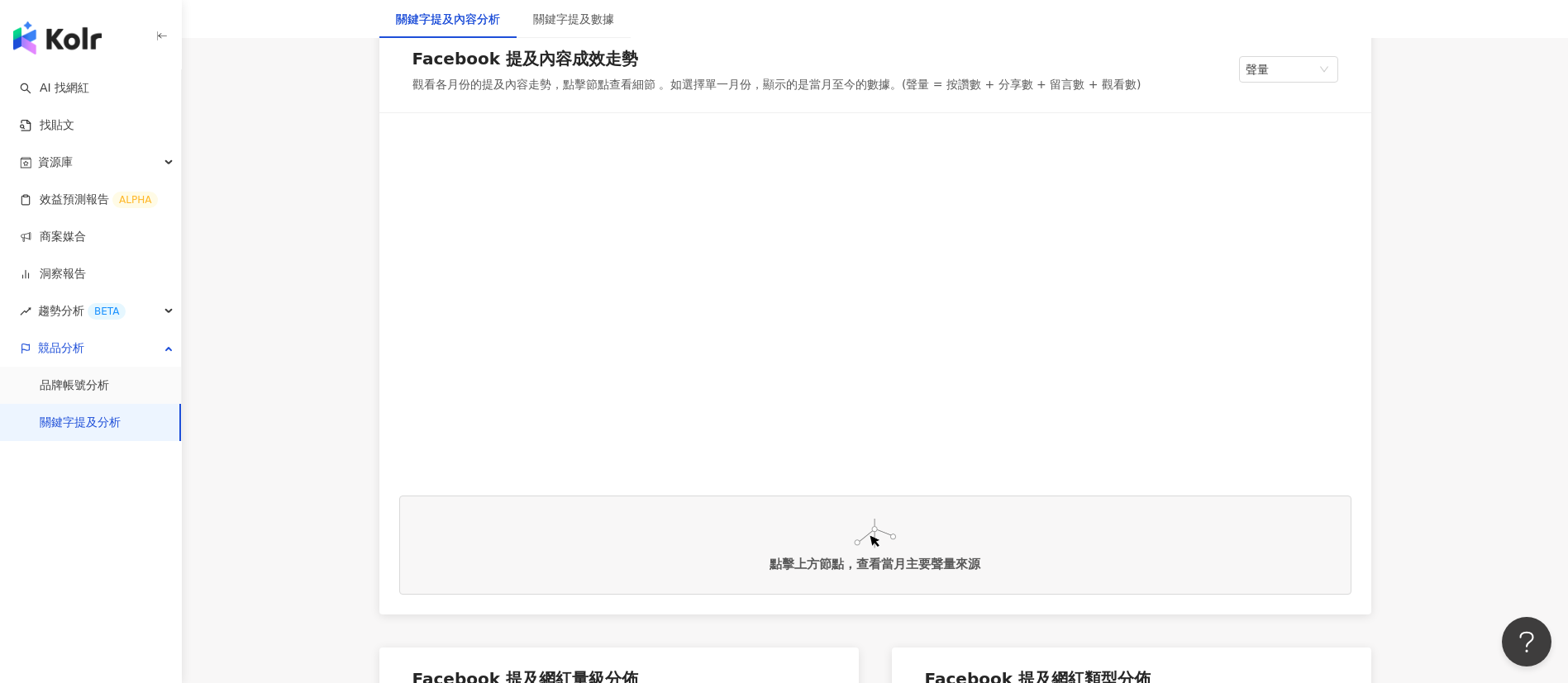
scroll to position [48, 0]
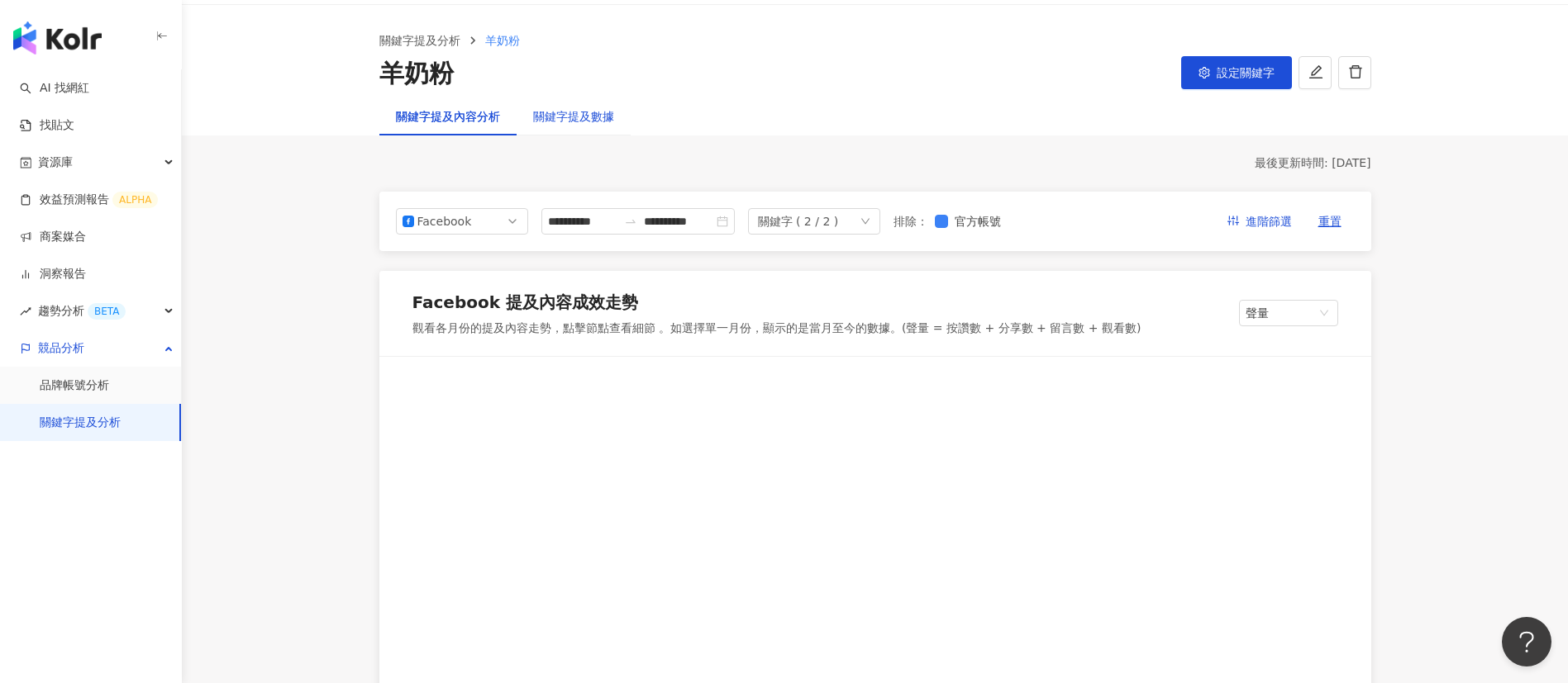
click at [559, 117] on div "關鍵字提及數據" at bounding box center [573, 117] width 81 height 18
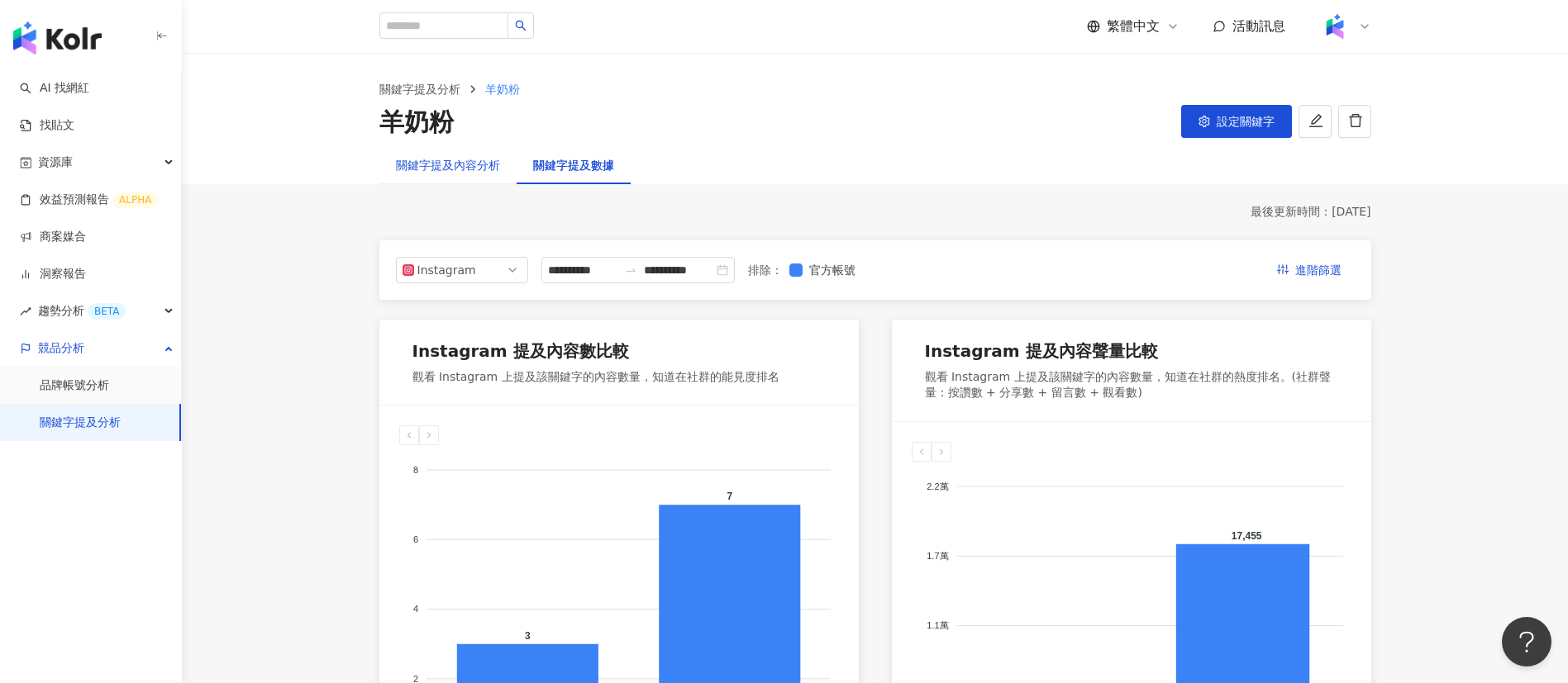
click at [427, 164] on div "關鍵字提及內容分析" at bounding box center [447, 165] width 104 height 18
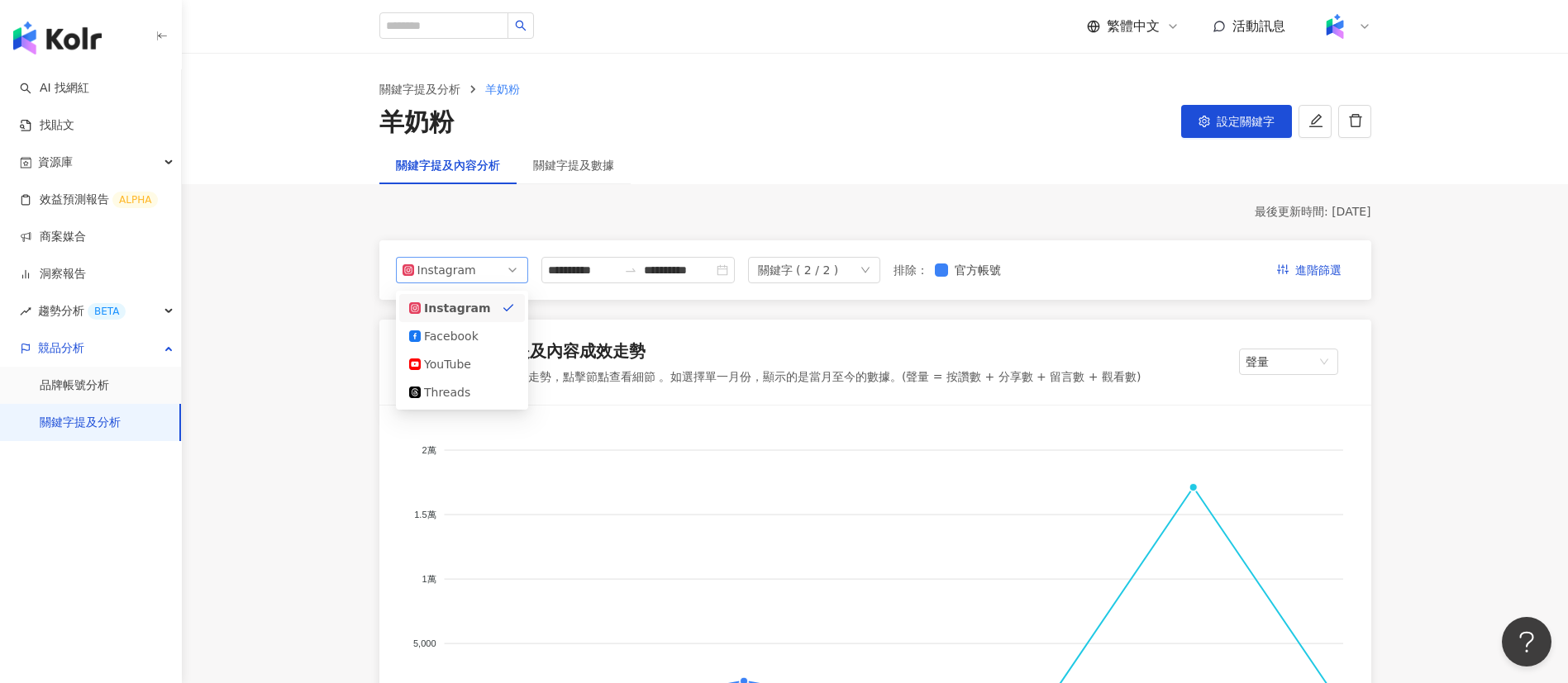
click at [462, 268] on div "Instagram" at bounding box center [444, 270] width 53 height 25
click at [454, 333] on div "Facebook" at bounding box center [451, 336] width 53 height 18
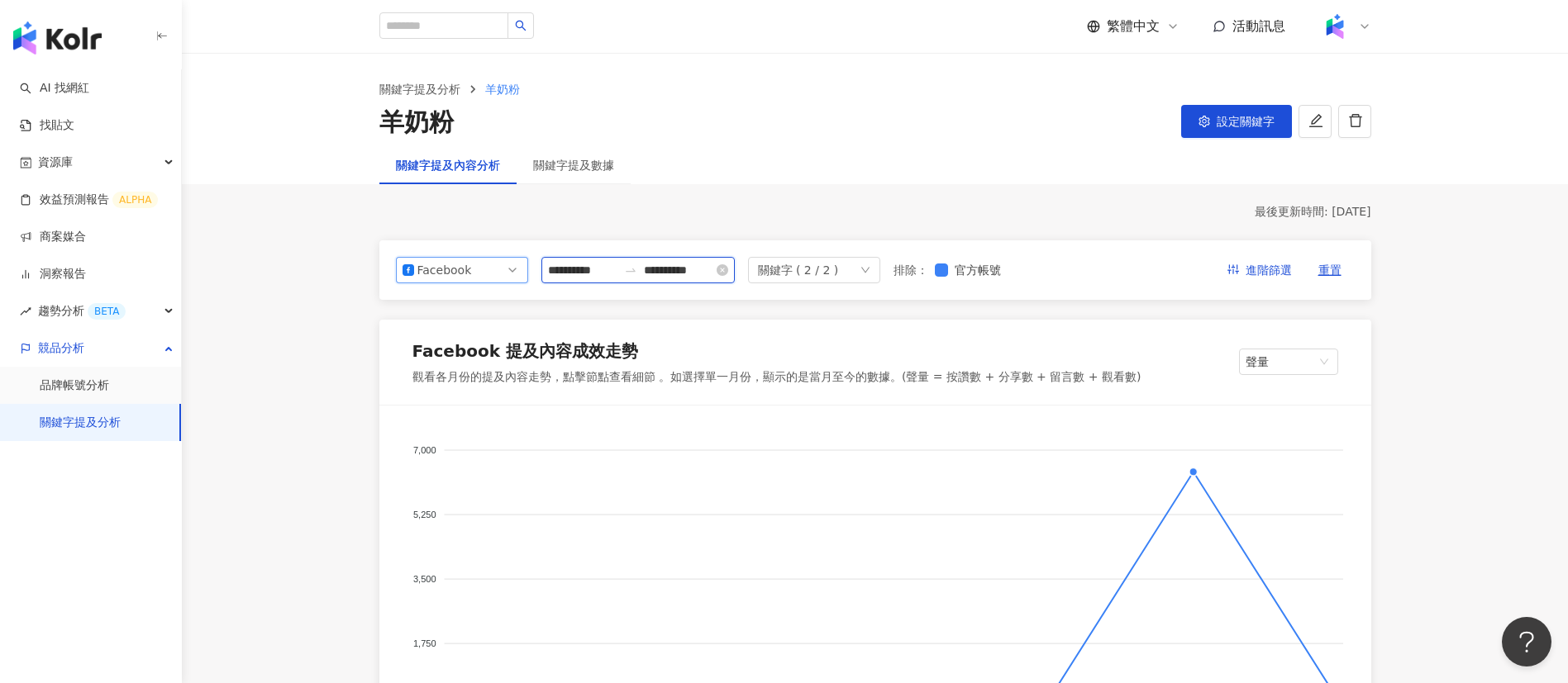
click at [598, 276] on input "**********" at bounding box center [582, 270] width 69 height 18
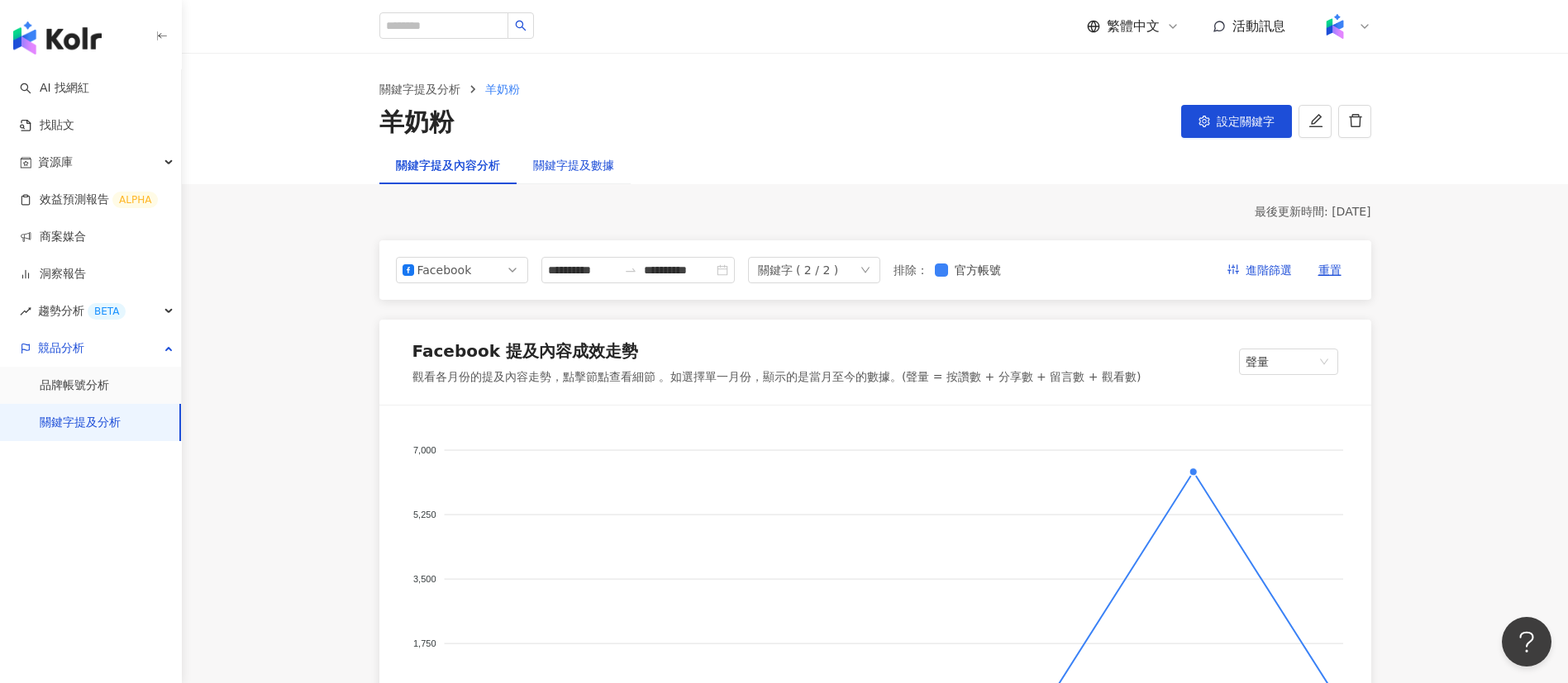
click at [567, 163] on div "關鍵字提及數據" at bounding box center [573, 165] width 81 height 18
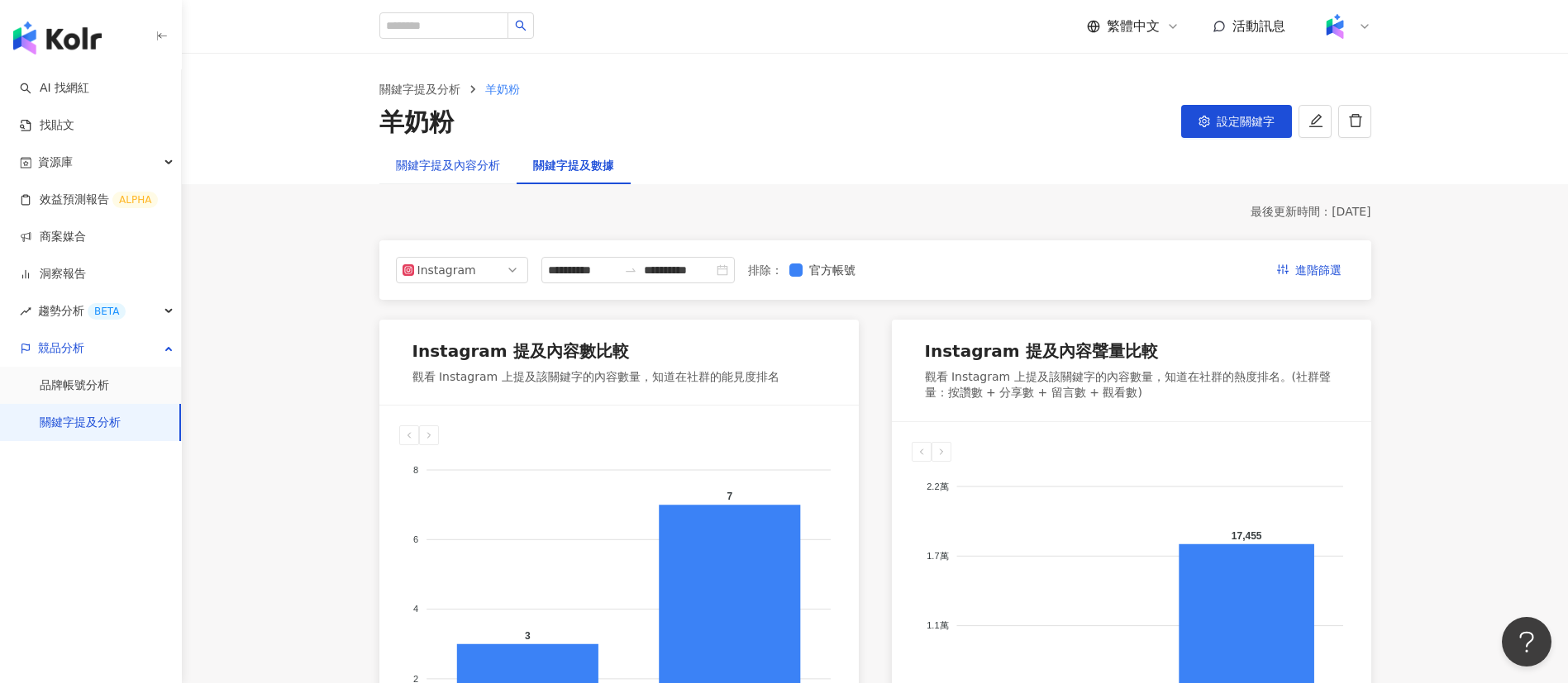
click at [437, 163] on div "關鍵字提及內容分析" at bounding box center [447, 165] width 104 height 18
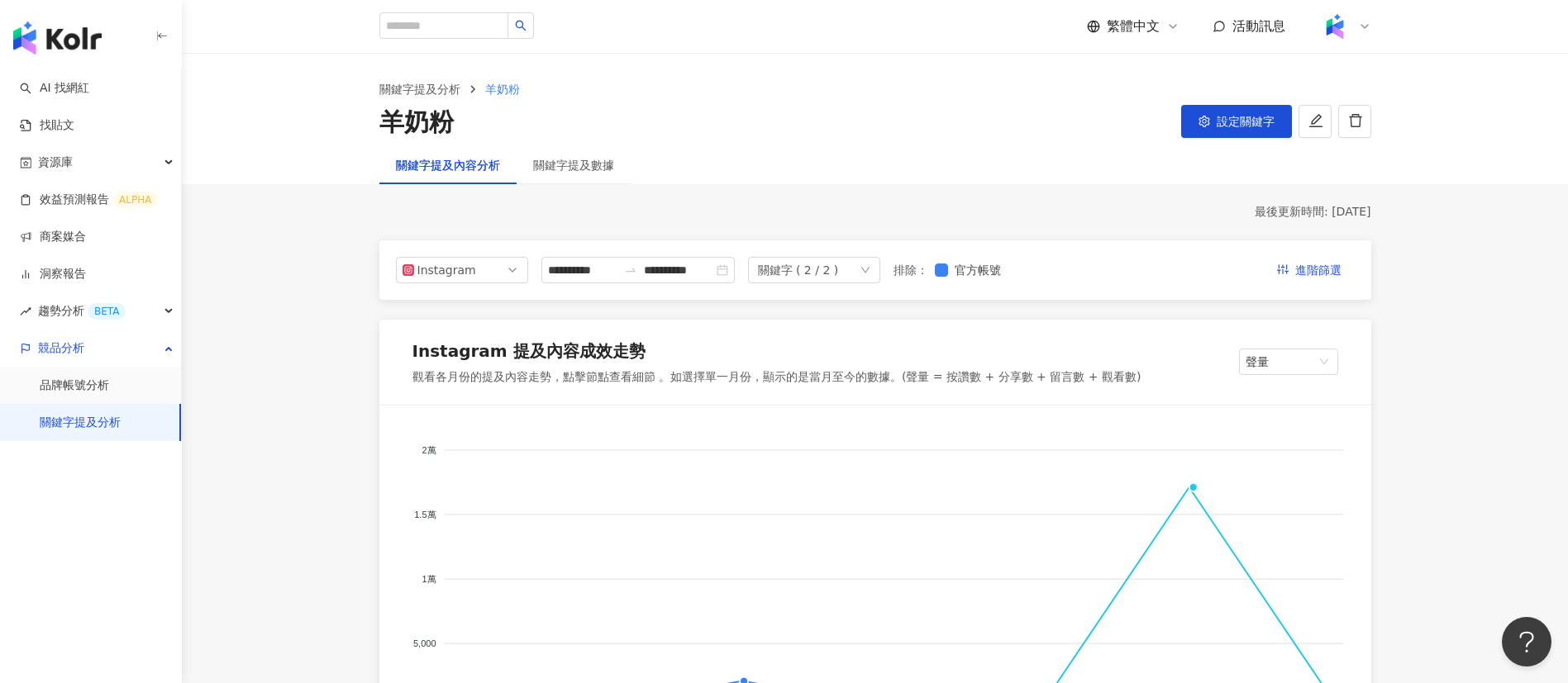
drag, startPoint x: 446, startPoint y: 128, endPoint x: 366, endPoint y: 128, distance: 80.0
click at [366, 128] on div "關鍵字提及分析 羊奶粉 羊奶粉 設定關鍵字" at bounding box center [875, 110] width 1058 height 59
copy div "羊奶粉"
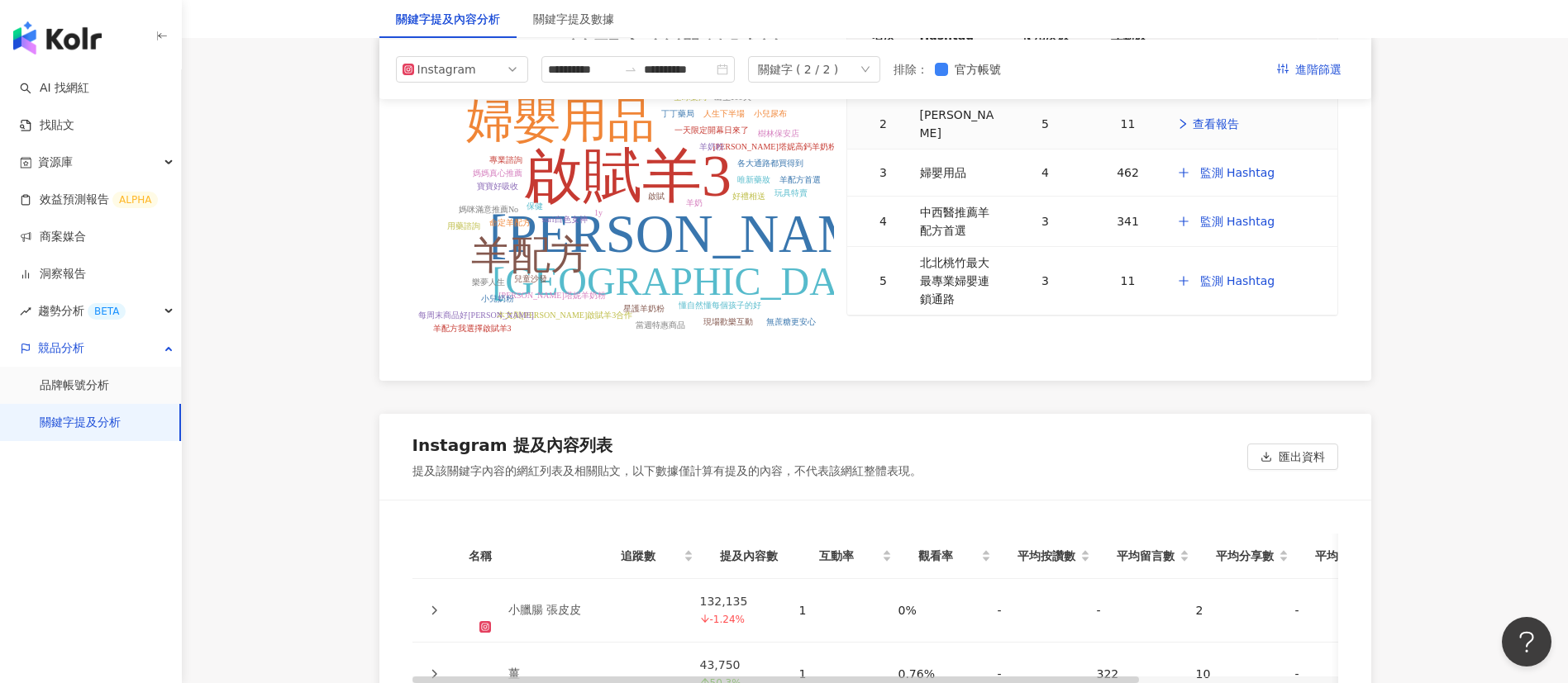
scroll to position [3239, 0]
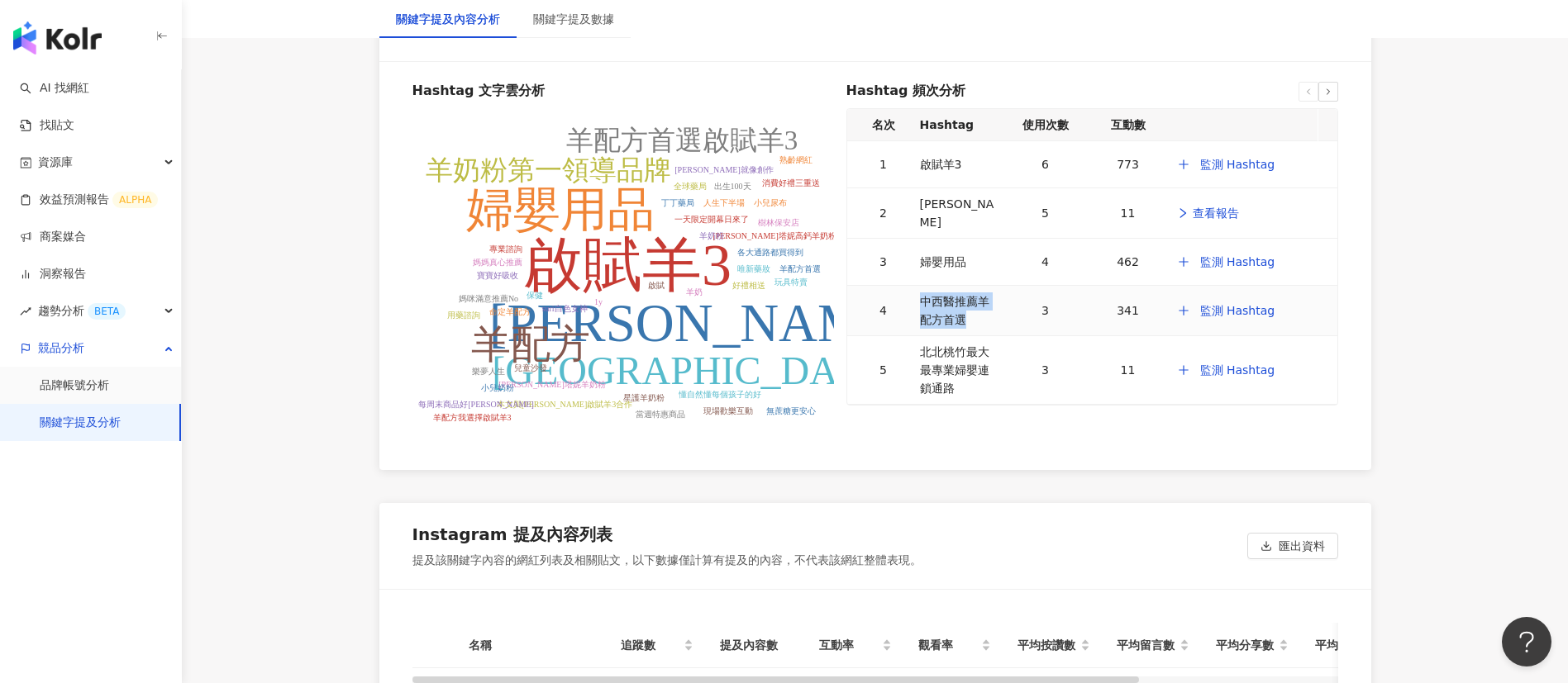
drag, startPoint x: 979, startPoint y: 292, endPoint x: 921, endPoint y: 273, distance: 61.0
click at [921, 293] on div "中西醫推薦羊配方首選" at bounding box center [959, 310] width 78 height 37
copy div "中西醫推薦羊配方首選"
click at [945, 429] on div "Hashtag 文字雲分析 啟賦羊3 [PERSON_NAME]塔妮 婦嬰用品 卡多摩嬰童館 羊配方 羊奶粉第一領導品牌 羊配方首選啟賦羊3 1y suri白…" at bounding box center [875, 266] width 992 height 408
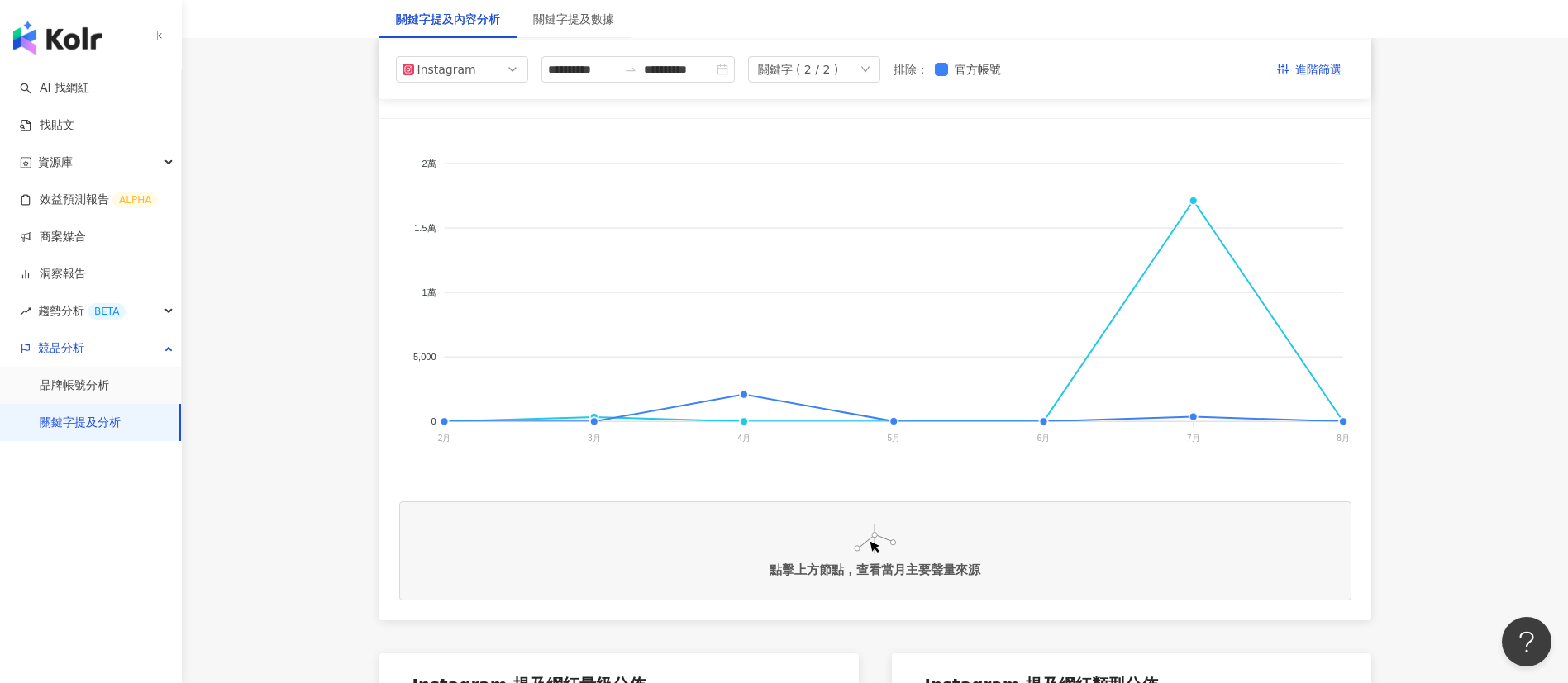
scroll to position [0, 0]
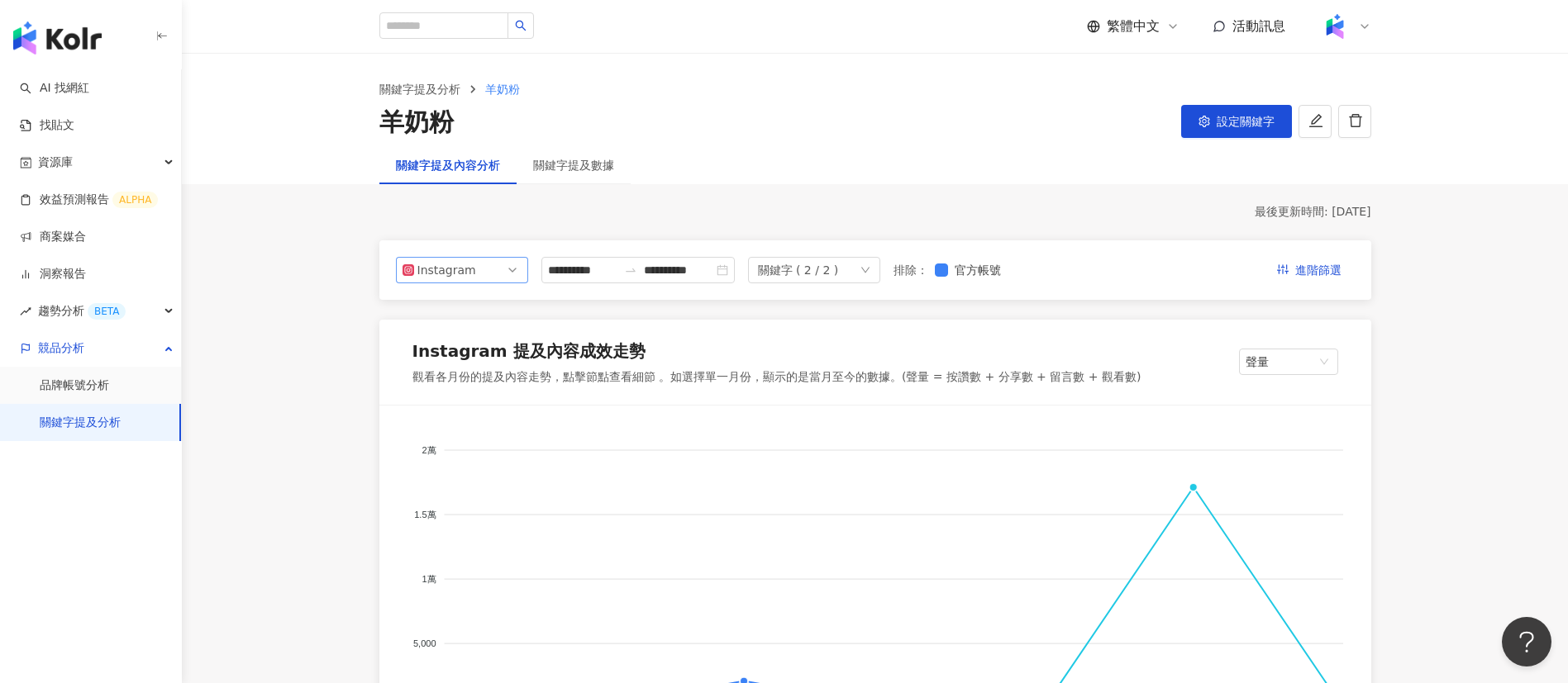
click at [492, 271] on span "Instagram" at bounding box center [462, 270] width 119 height 25
click at [458, 361] on div "YouTube" at bounding box center [451, 365] width 53 height 18
click at [851, 183] on div "關鍵字提及內容分析 關鍵字提及數據" at bounding box center [875, 165] width 1058 height 38
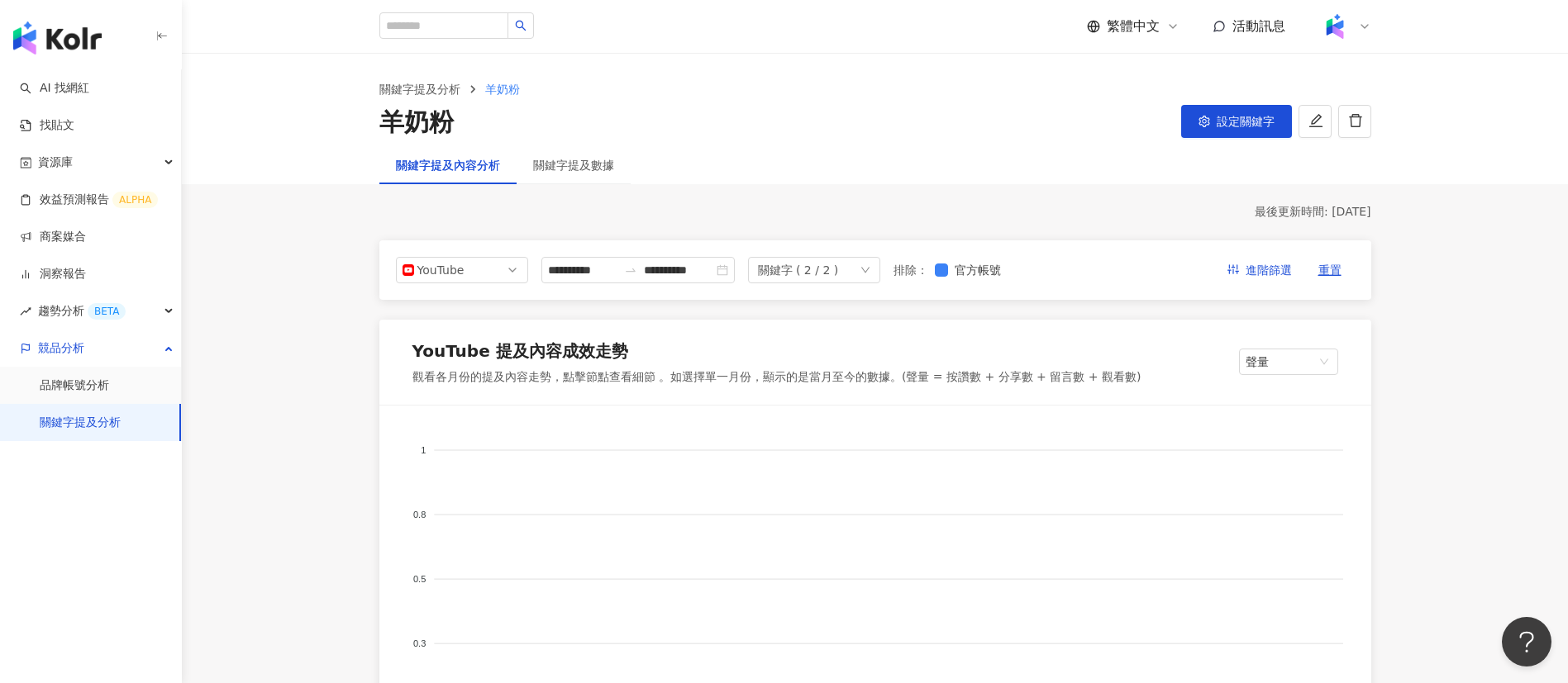
click at [64, 46] on img "button" at bounding box center [56, 38] width 88 height 33
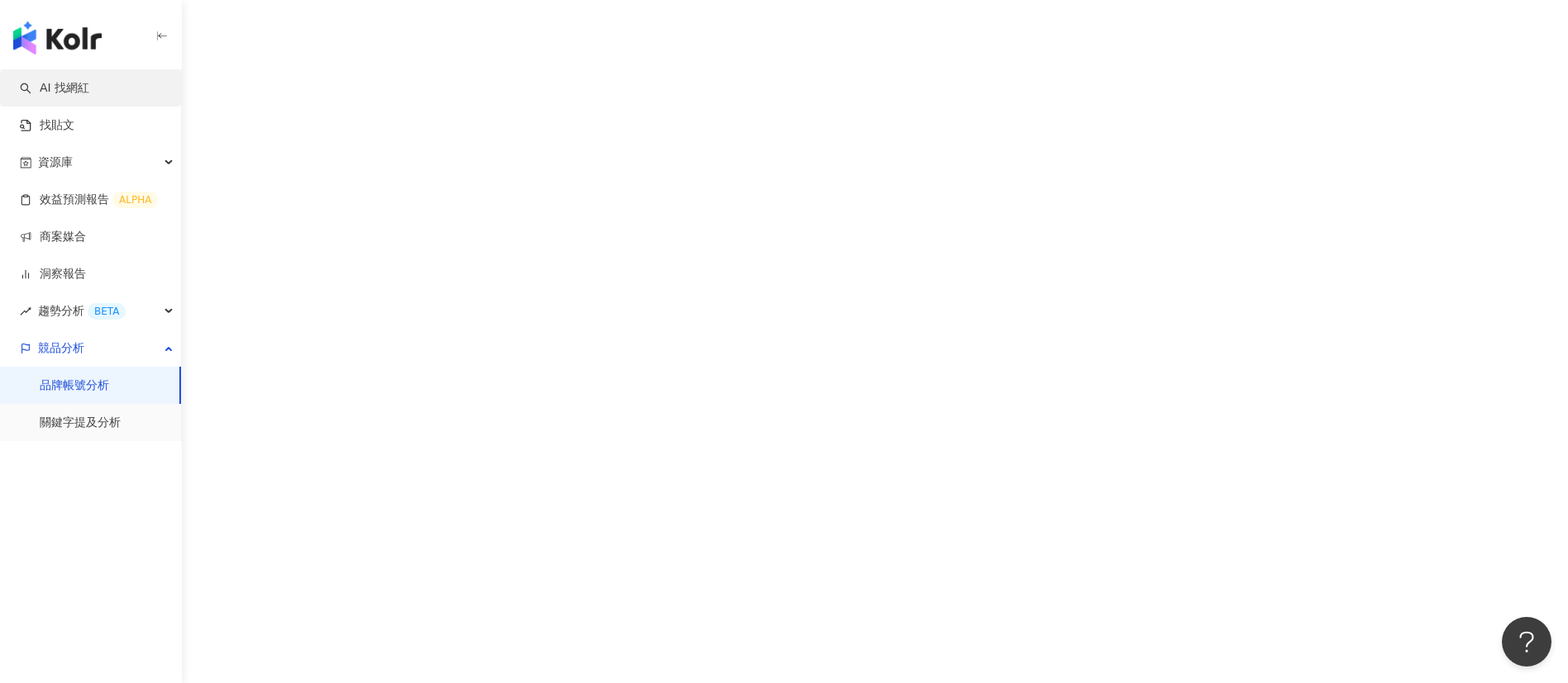
click at [71, 92] on link "AI 找網紅" at bounding box center [54, 88] width 69 height 17
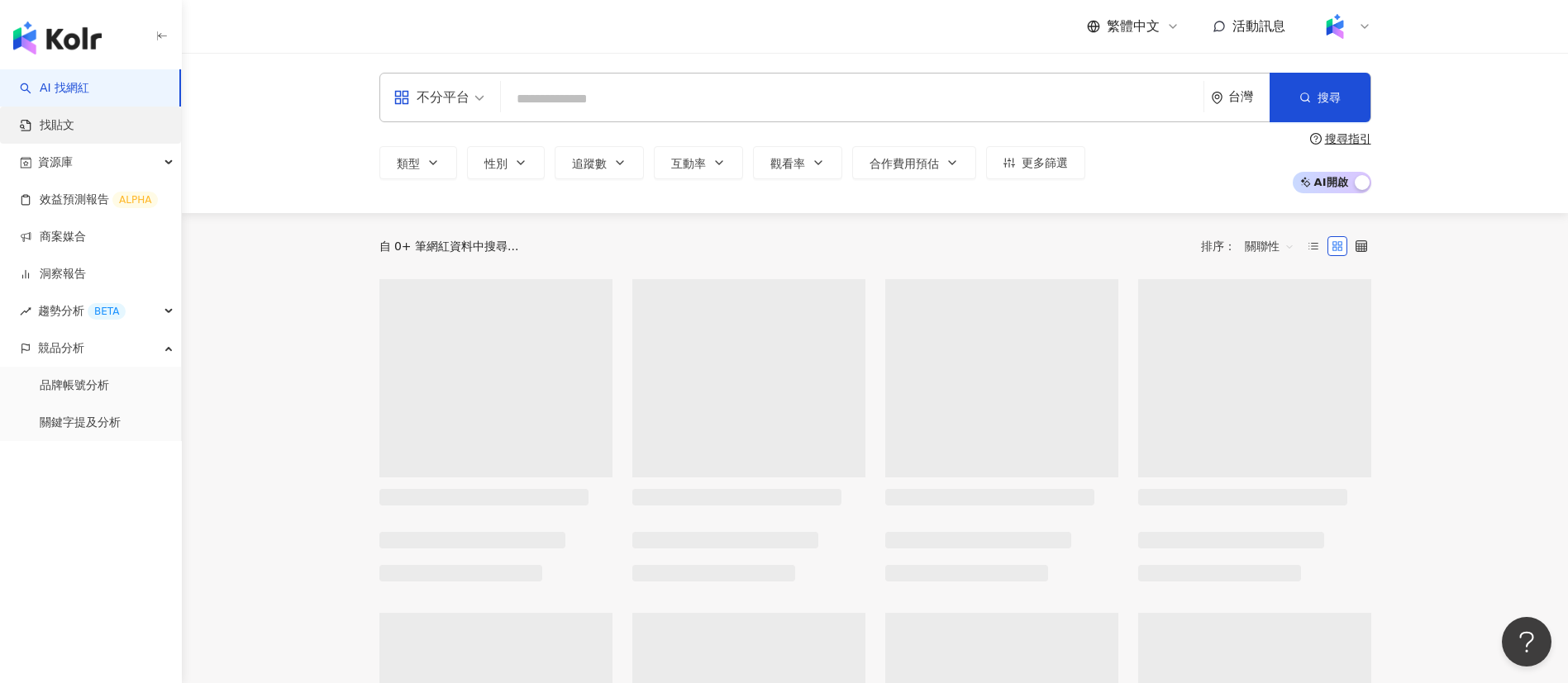
click at [68, 121] on link "找貼文" at bounding box center [46, 126] width 54 height 17
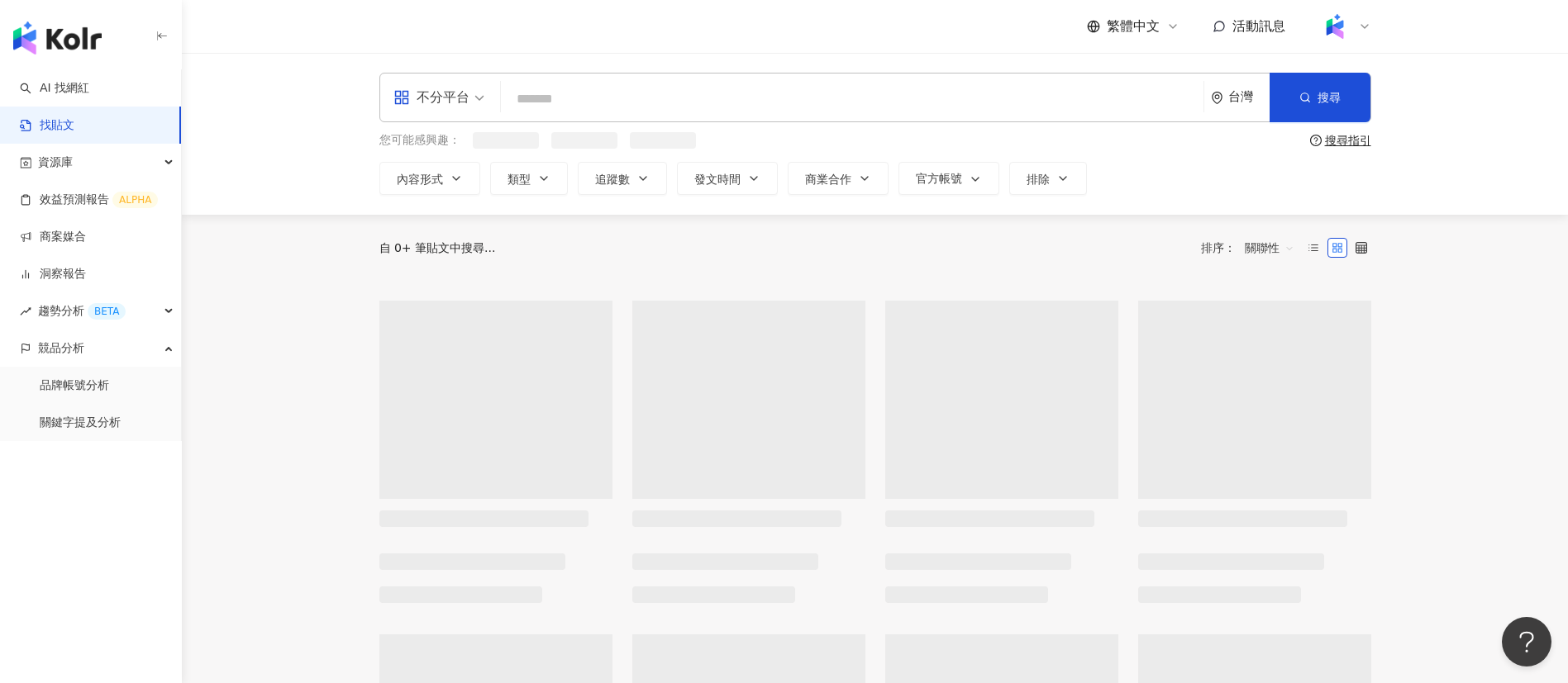
click at [722, 113] on input "search" at bounding box center [851, 99] width 689 height 36
paste input "**********"
type input "*"
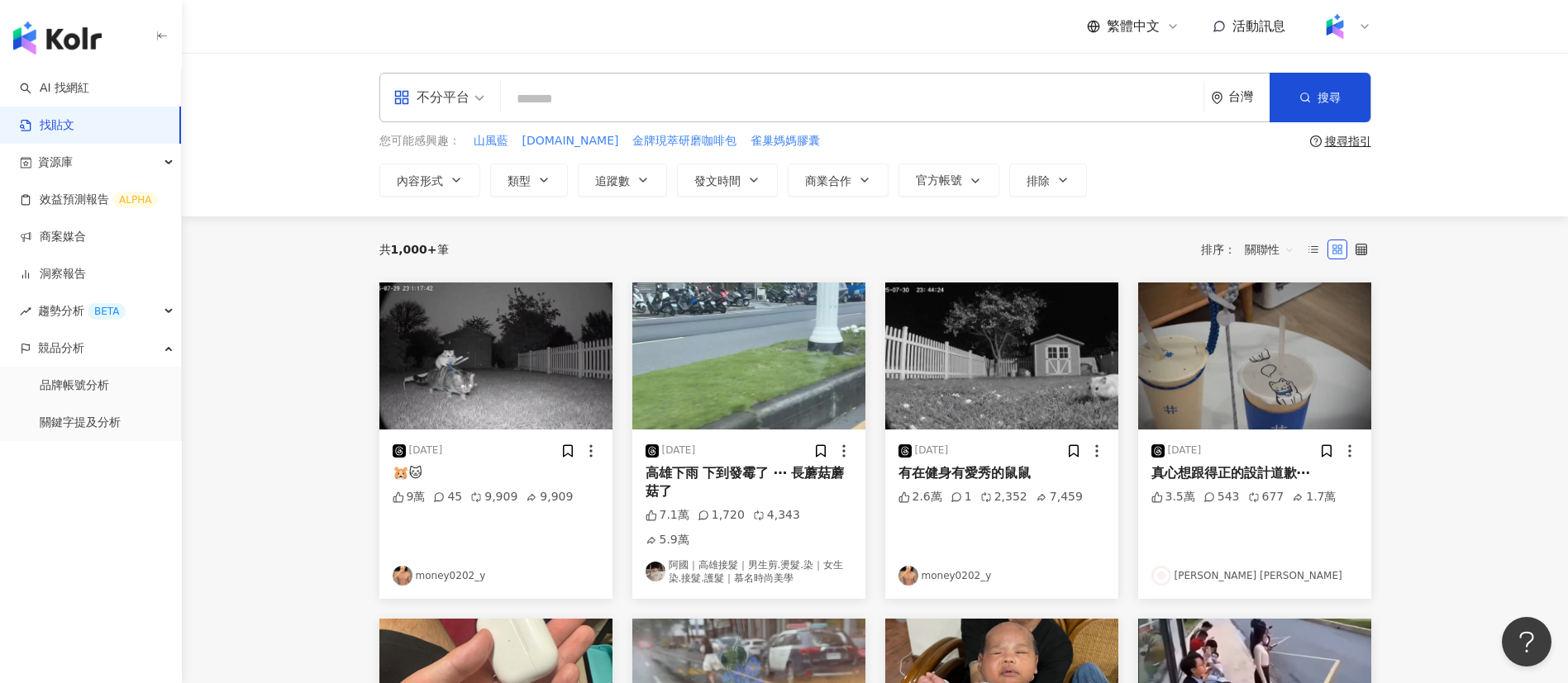
click at [923, 91] on input "search" at bounding box center [851, 99] width 689 height 36
paste input "****"
type input "**********"
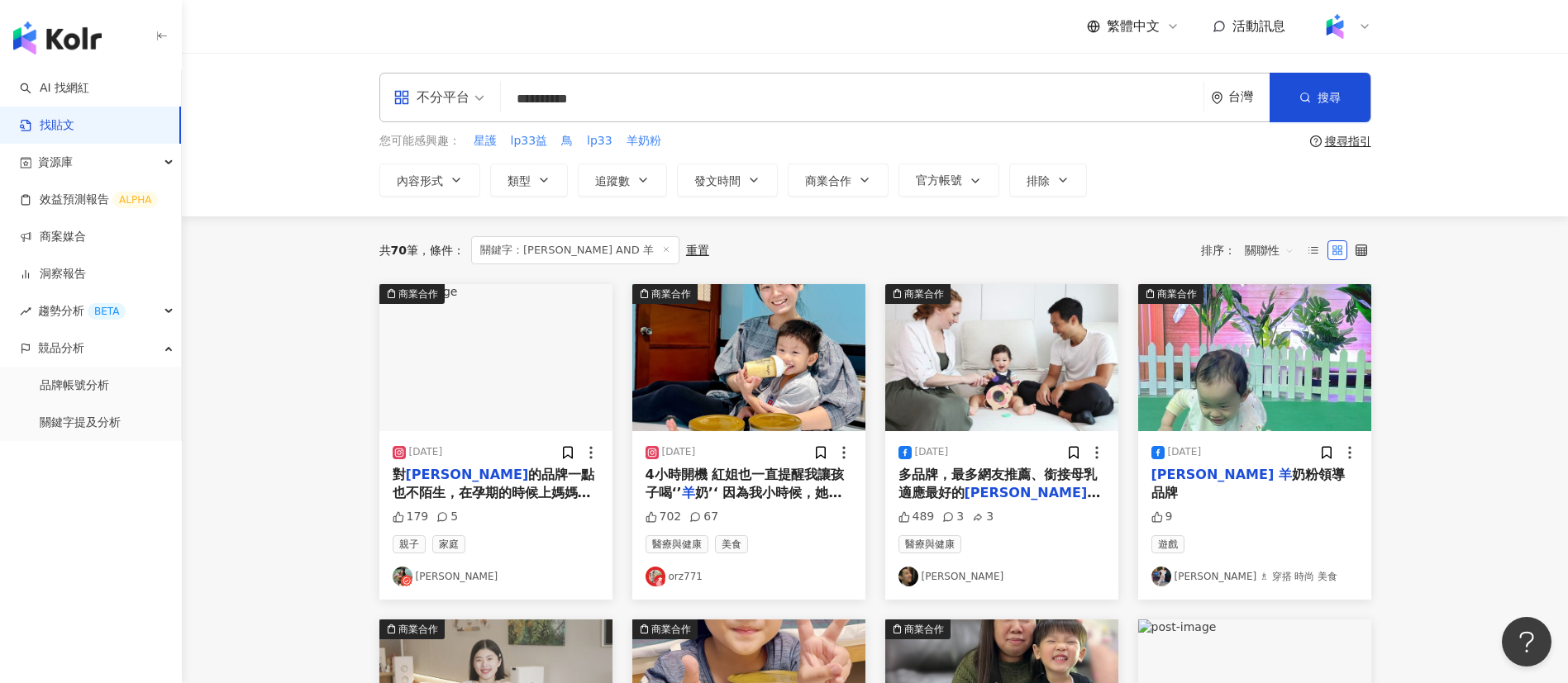
click at [1007, 257] on div "共 70 筆 條件 ： 關鍵字：卡洛塔妮 AND 羊 重置 排序： 關聯性" at bounding box center [875, 250] width 992 height 28
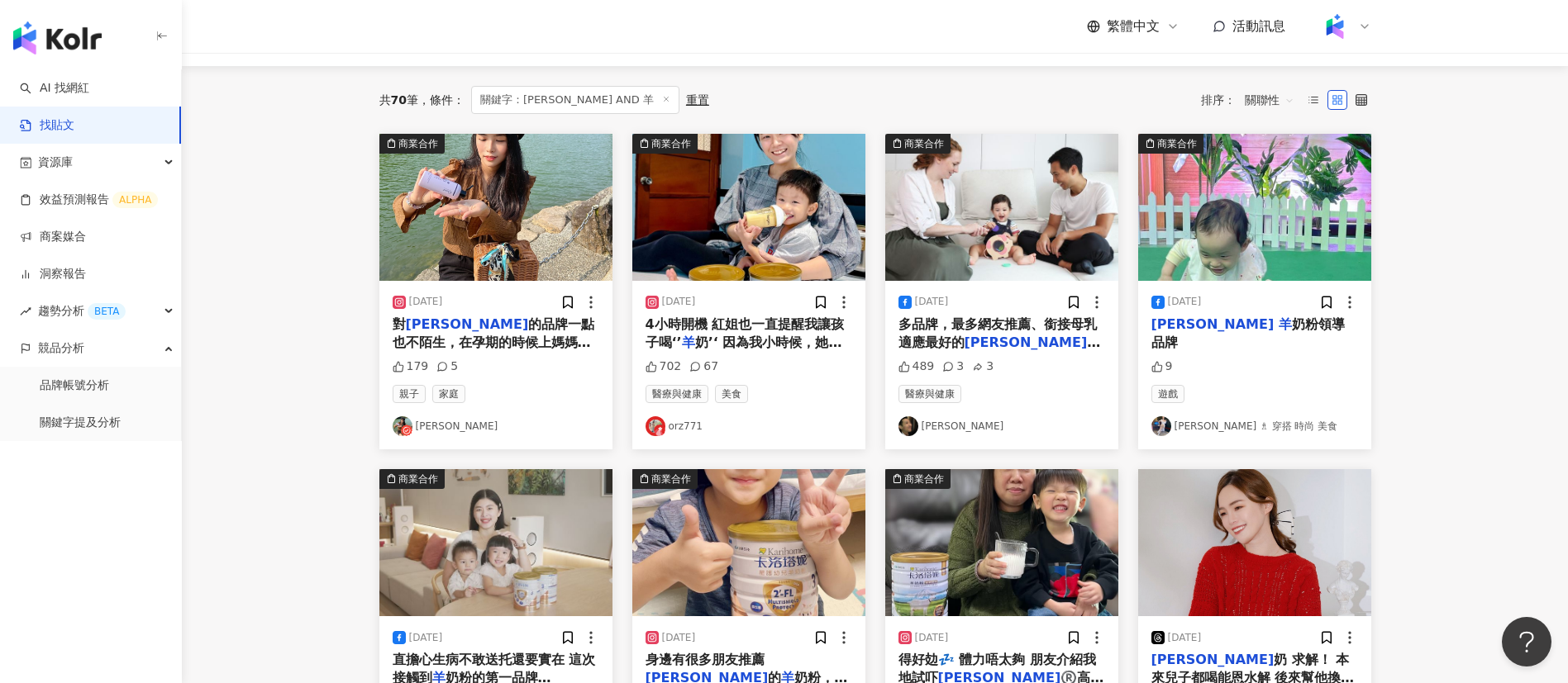
scroll to position [153, 0]
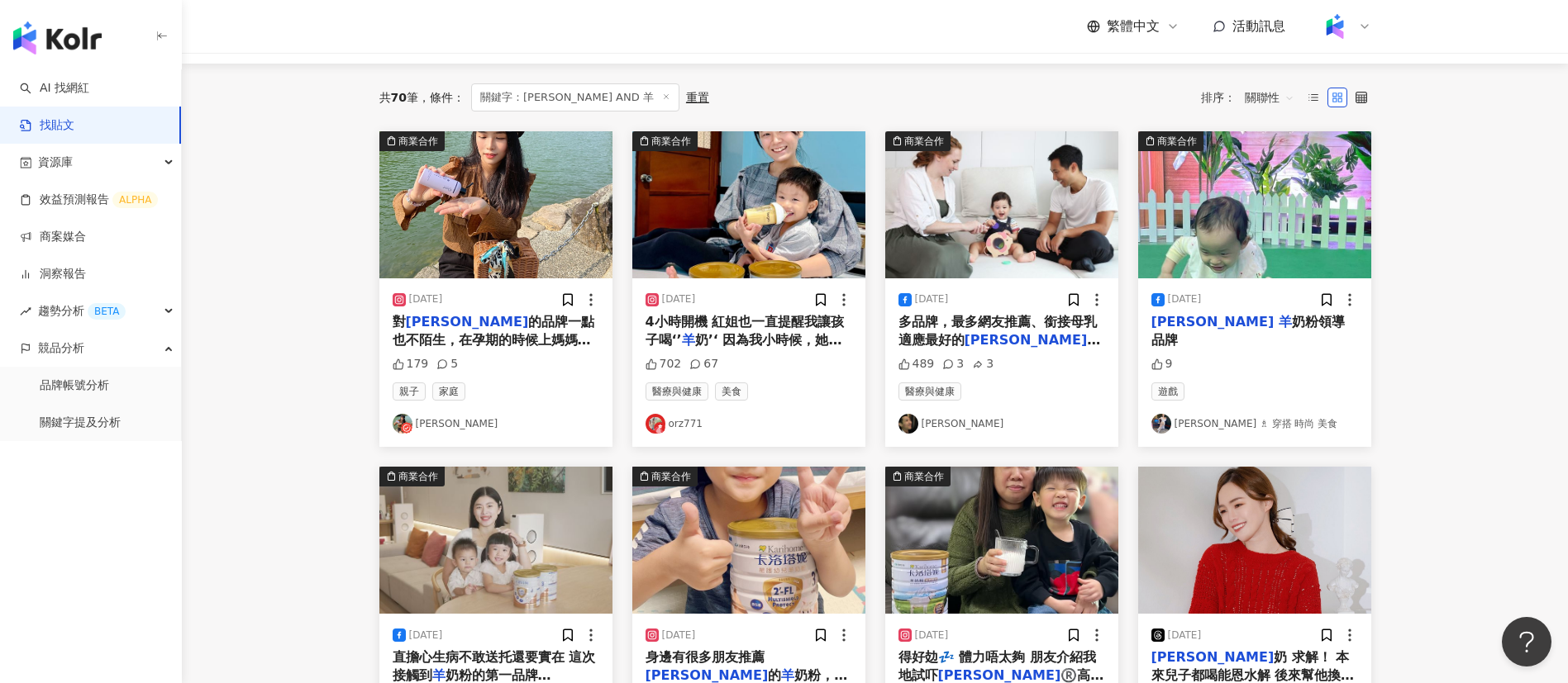
click at [329, 488] on main "**********" at bounding box center [875, 584] width 1386 height 1369
